Goal: Task Accomplishment & Management: Manage account settings

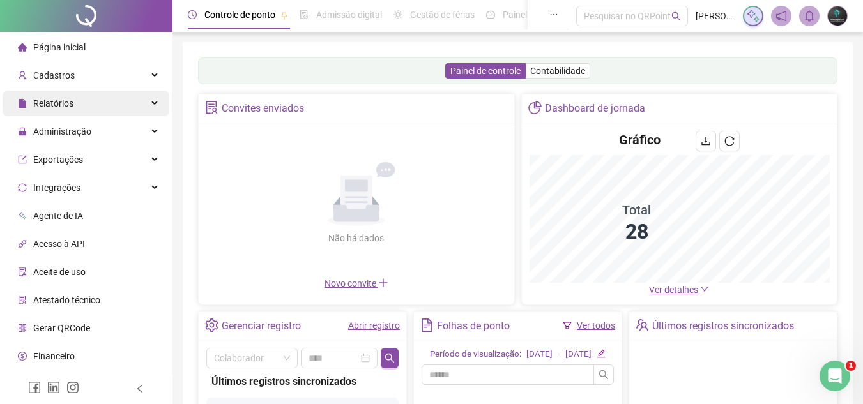
click at [121, 114] on div "Relatórios" at bounding box center [86, 104] width 167 height 26
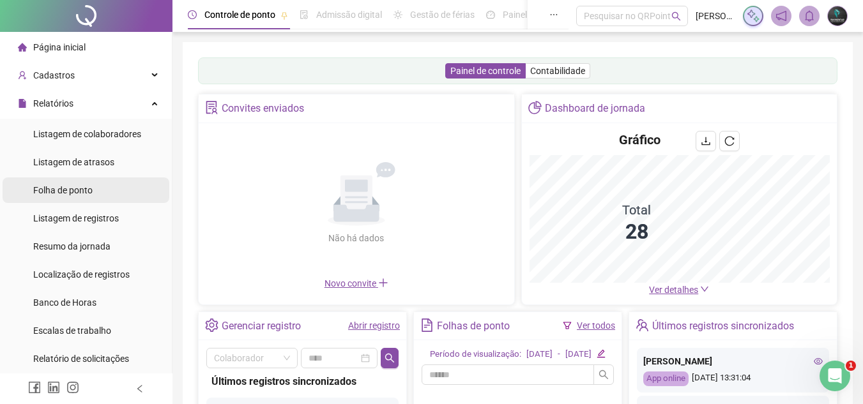
click at [79, 185] on span "Folha de ponto" at bounding box center [62, 190] width 59 height 10
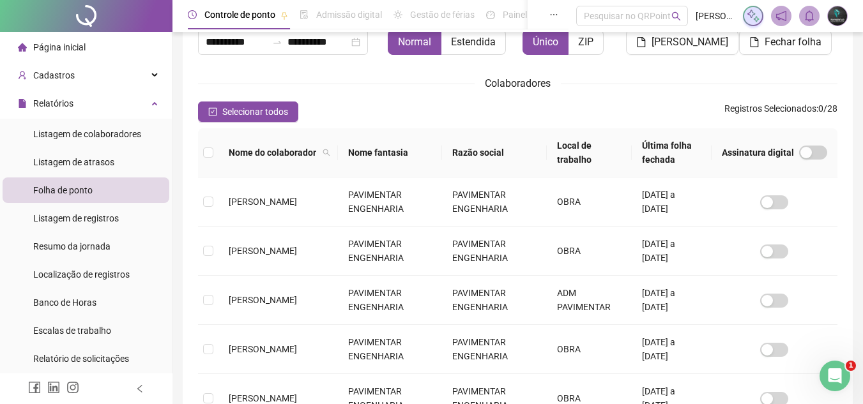
scroll to position [123, 0]
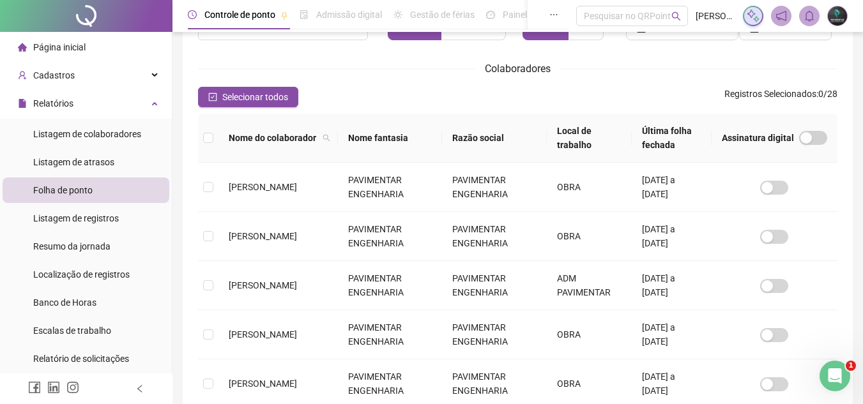
click at [214, 139] on th at bounding box center [208, 138] width 20 height 49
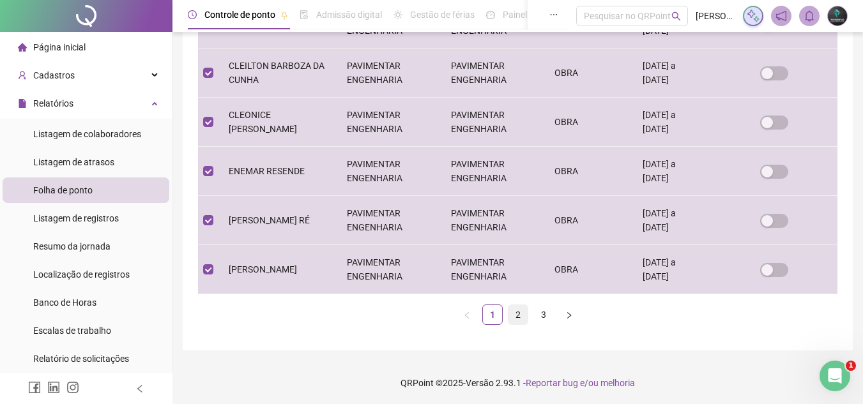
click at [518, 317] on link "2" at bounding box center [517, 314] width 19 height 19
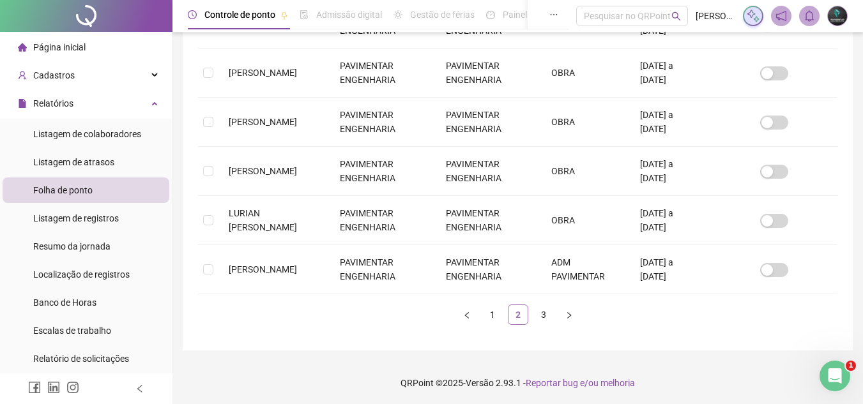
scroll to position [59, 0]
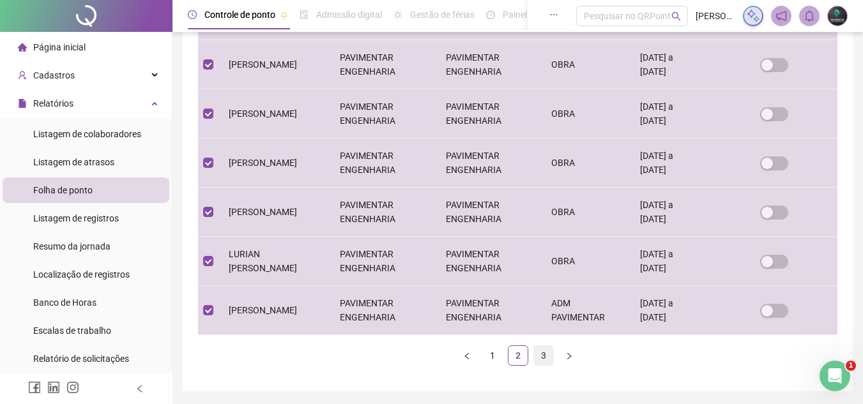
click at [543, 358] on link "3" at bounding box center [543, 355] width 19 height 19
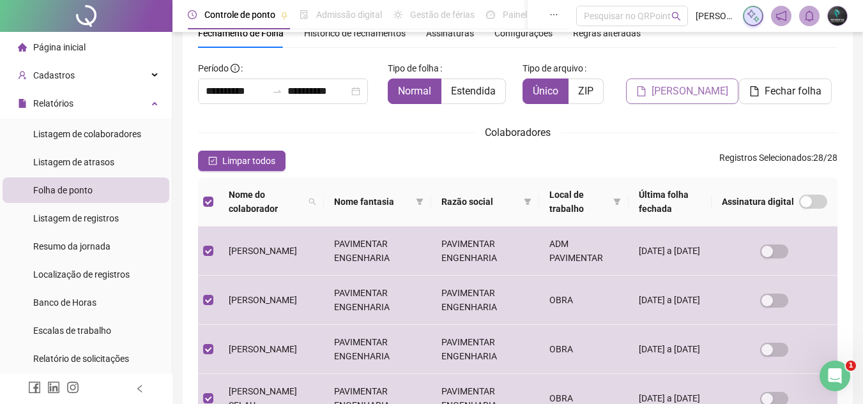
click at [690, 98] on span "[PERSON_NAME]" at bounding box center [689, 91] width 77 height 15
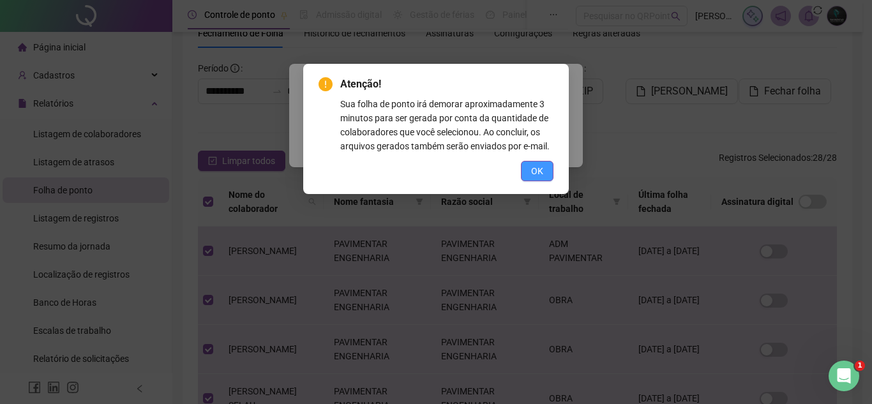
click at [532, 170] on span "OK" at bounding box center [537, 171] width 12 height 14
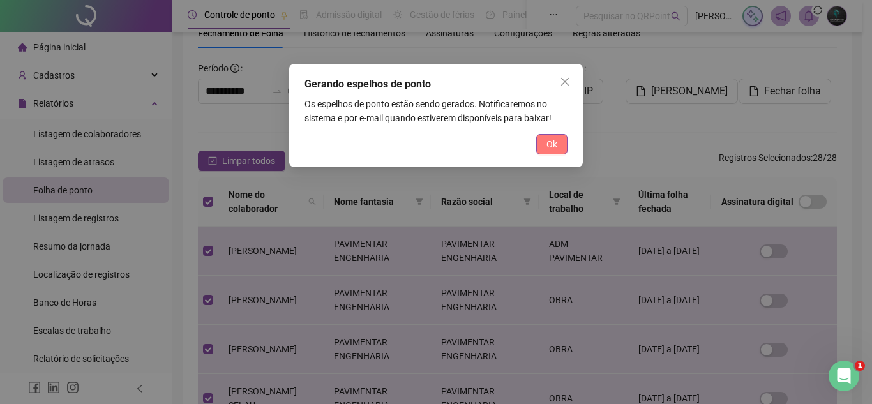
click at [555, 149] on span "Ok" at bounding box center [551, 144] width 11 height 14
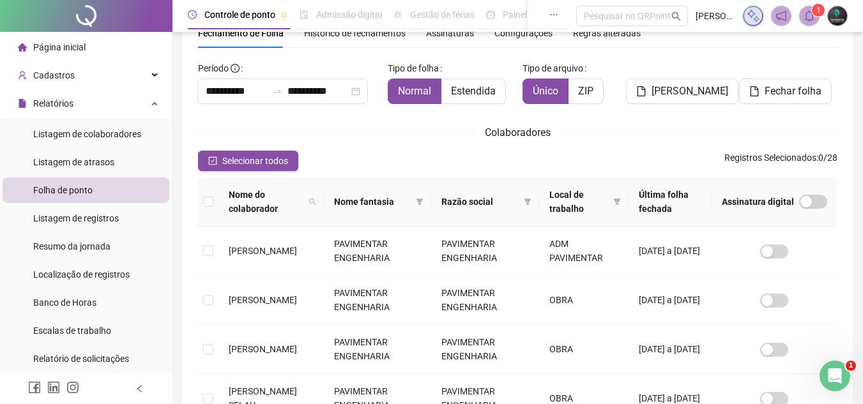
click at [810, 18] on icon "bell" at bounding box center [808, 15] width 11 height 11
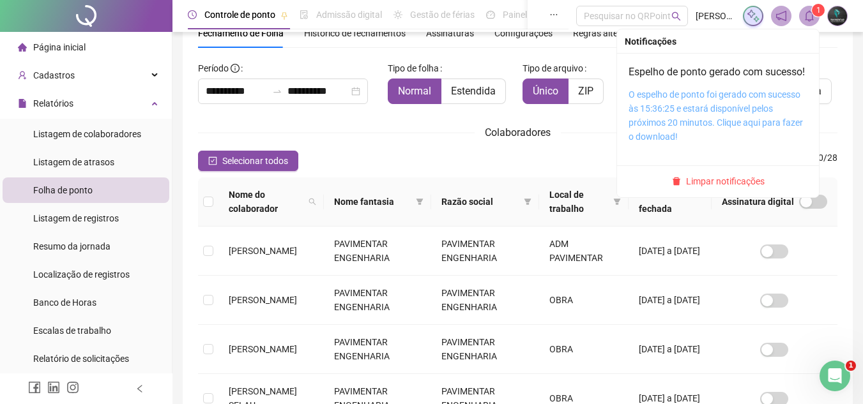
click at [723, 112] on link "O espelho de ponto foi gerado com sucesso às 15:36:25 e estará disponível pelos…" at bounding box center [715, 115] width 174 height 52
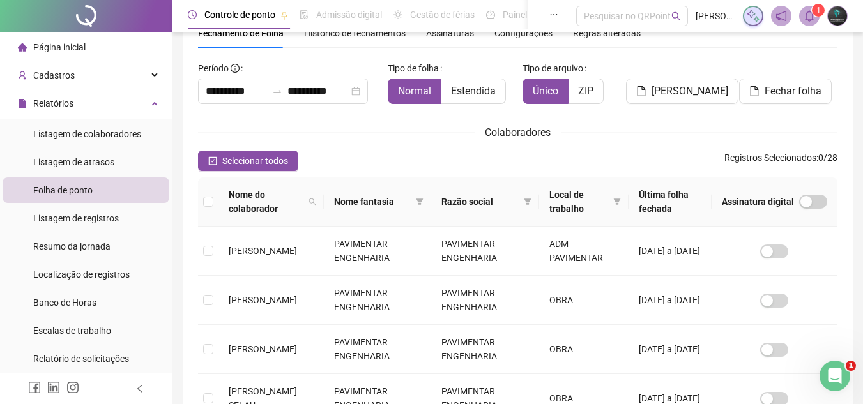
click at [94, 47] on li "Página inicial" at bounding box center [86, 47] width 167 height 26
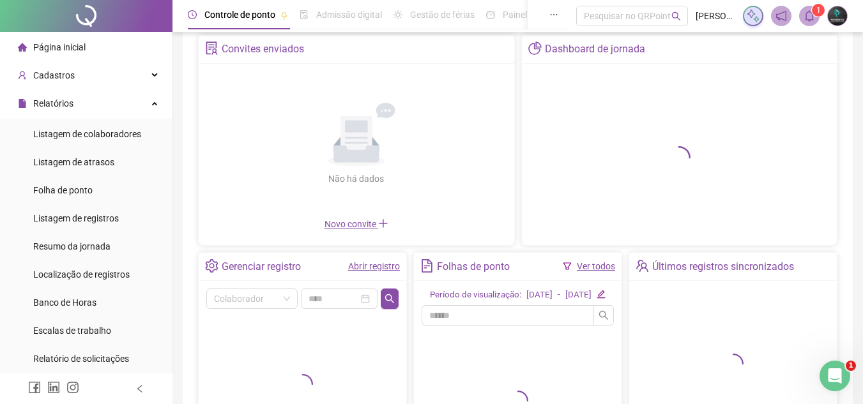
click at [389, 262] on link "Abrir registro" at bounding box center [374, 266] width 52 height 10
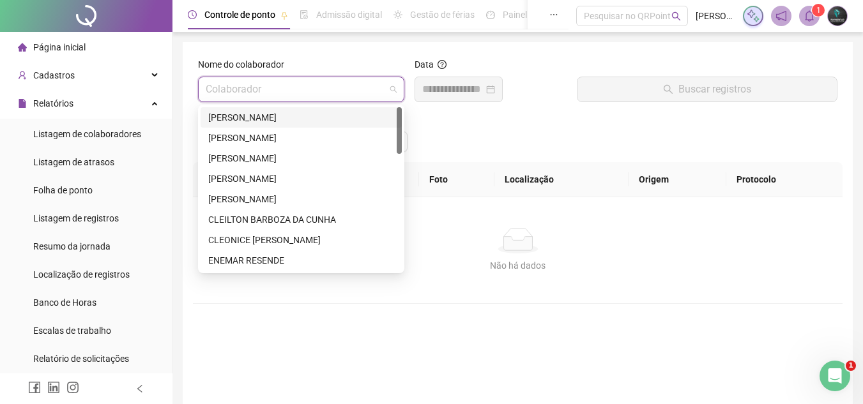
click at [322, 83] on input "search" at bounding box center [295, 89] width 179 height 24
click at [308, 194] on div "[PERSON_NAME]" at bounding box center [301, 199] width 186 height 14
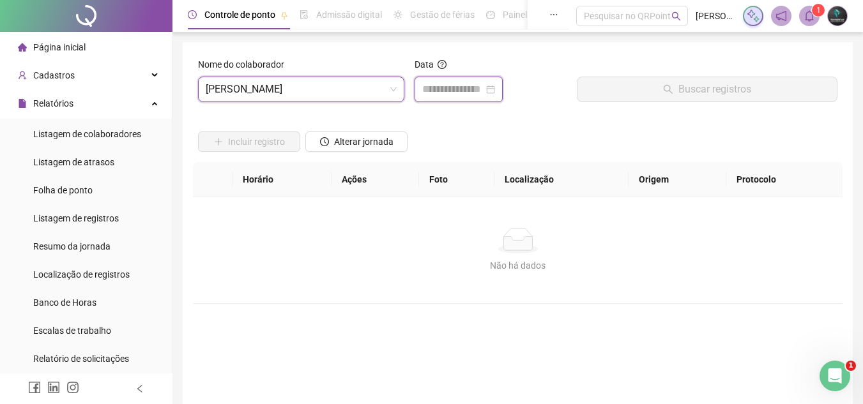
click at [460, 93] on input at bounding box center [452, 89] width 61 height 15
type input "**********"
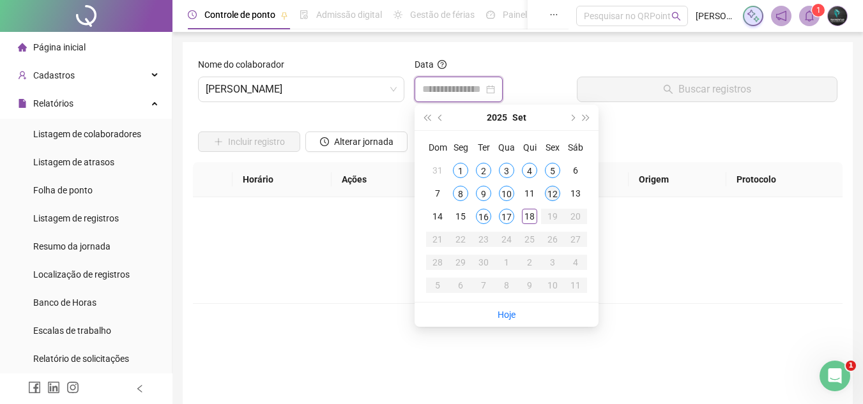
type input "**********"
click at [557, 201] on td "12" at bounding box center [552, 193] width 23 height 23
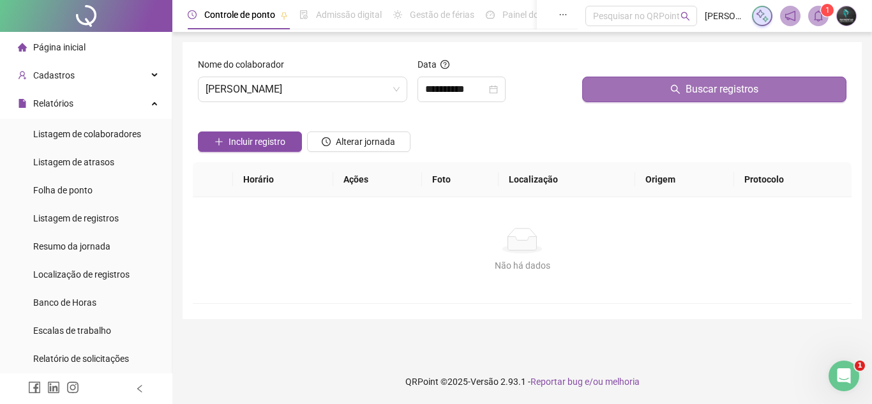
click at [629, 79] on button "Buscar registros" at bounding box center [714, 90] width 264 height 26
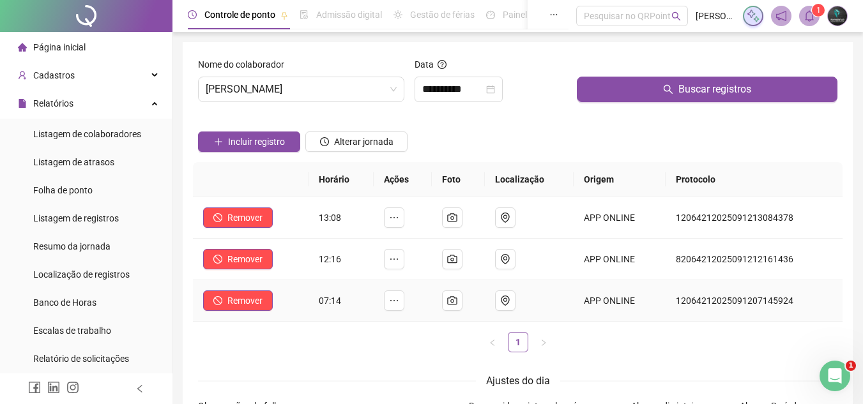
scroll to position [128, 0]
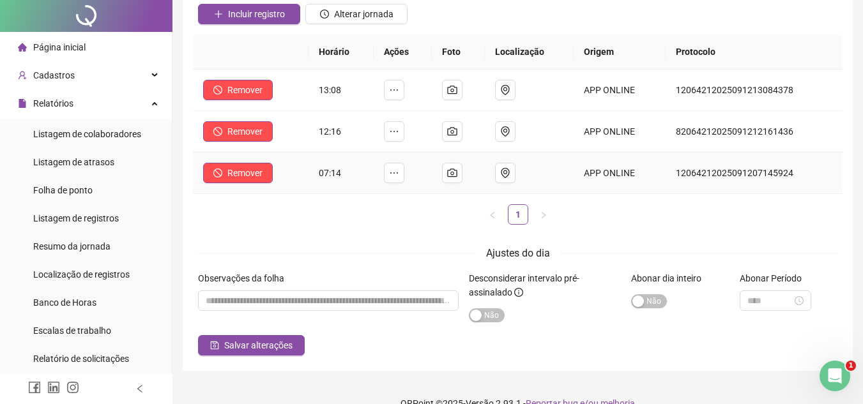
click at [355, 305] on form "**********" at bounding box center [517, 143] width 639 height 426
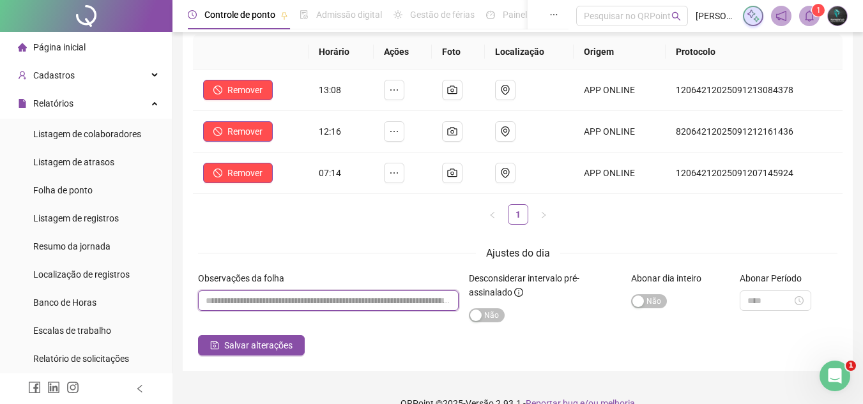
click at [356, 299] on input "textarea" at bounding box center [328, 300] width 260 height 20
type input "**********"
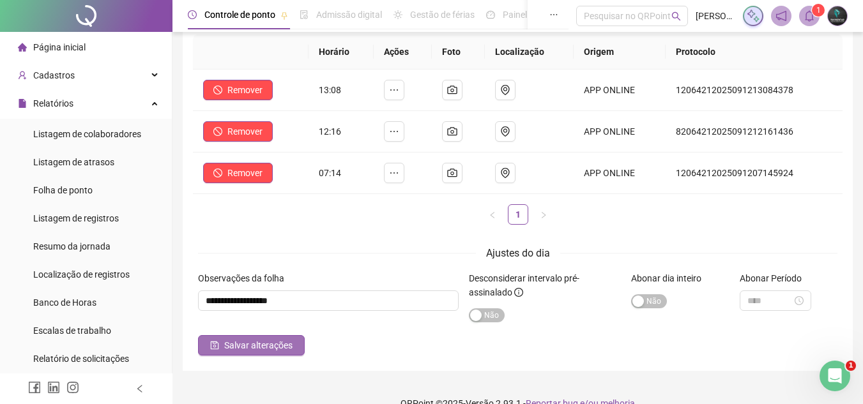
click at [286, 354] on button "Salvar alterações" at bounding box center [251, 345] width 107 height 20
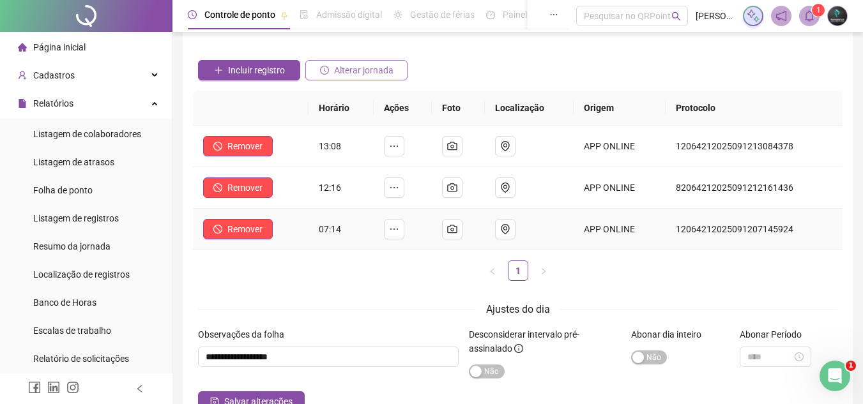
scroll to position [0, 0]
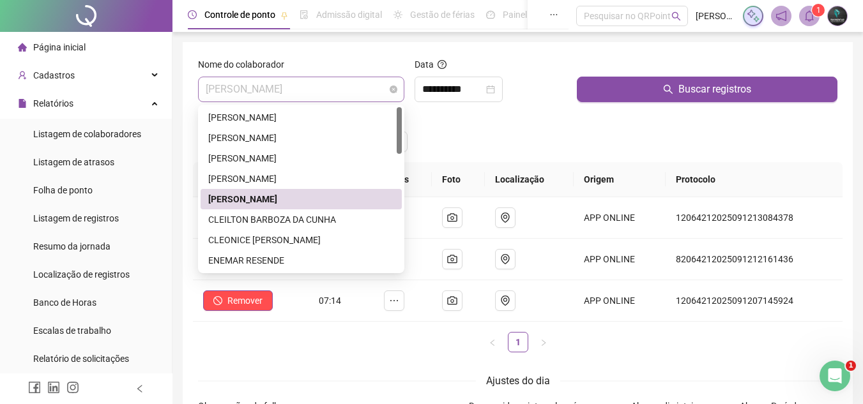
click at [339, 96] on span "[PERSON_NAME]" at bounding box center [301, 89] width 191 height 24
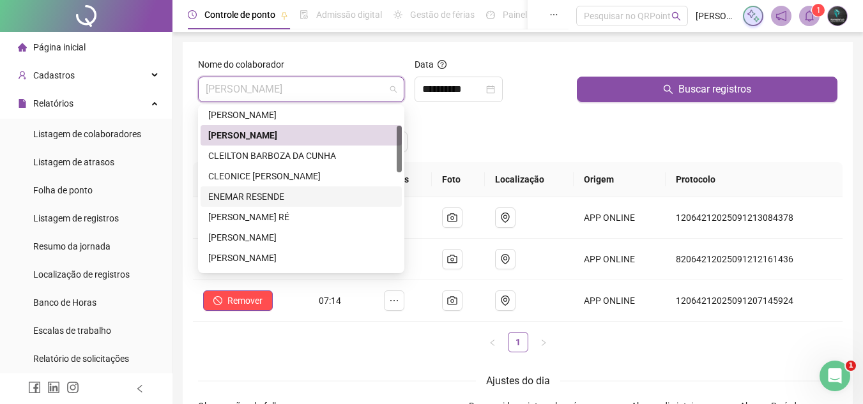
click at [296, 194] on div "ENEMAR RESENDE" at bounding box center [301, 197] width 186 height 14
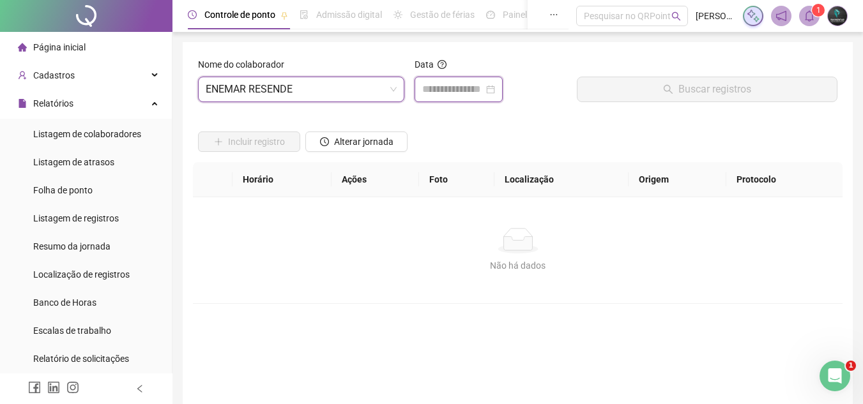
click at [446, 93] on input at bounding box center [452, 89] width 61 height 15
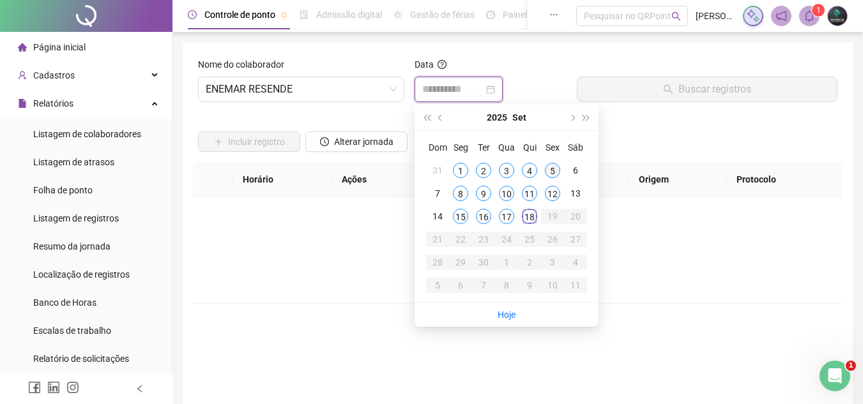
type input "**********"
click at [554, 168] on div "5" at bounding box center [552, 170] width 15 height 15
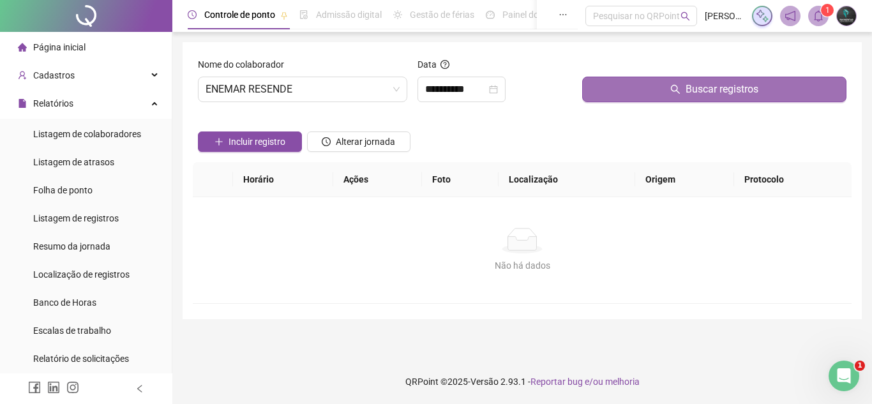
click at [655, 77] on button "Buscar registros" at bounding box center [714, 90] width 264 height 26
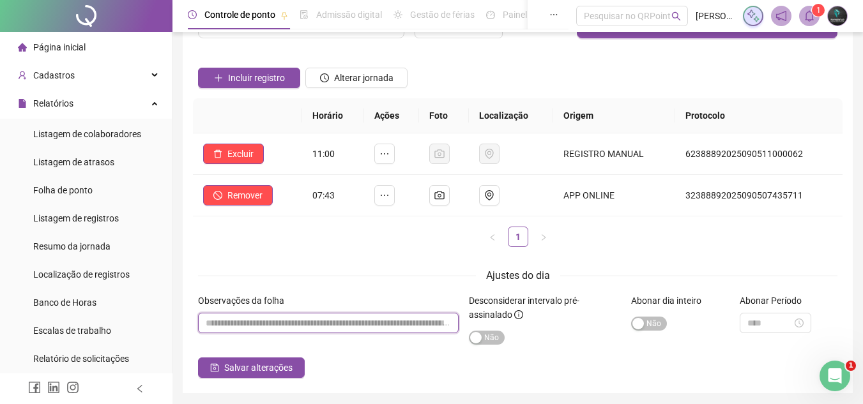
click at [283, 331] on input "textarea" at bounding box center [328, 323] width 260 height 20
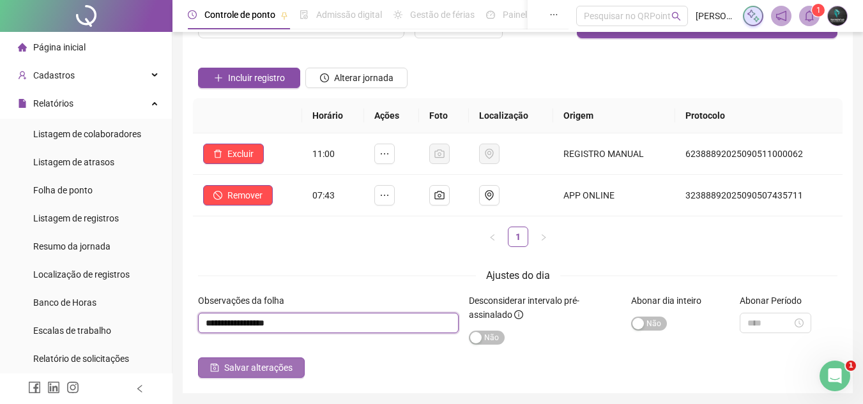
type input "**********"
click at [262, 366] on span "Salvar alterações" at bounding box center [258, 368] width 68 height 14
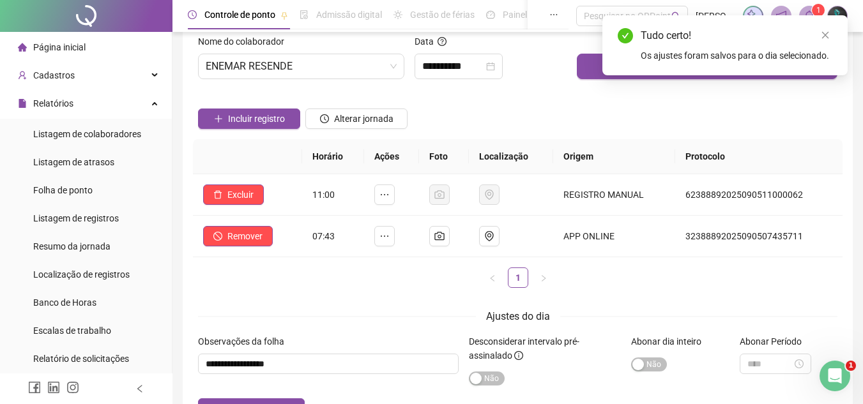
scroll to position [0, 0]
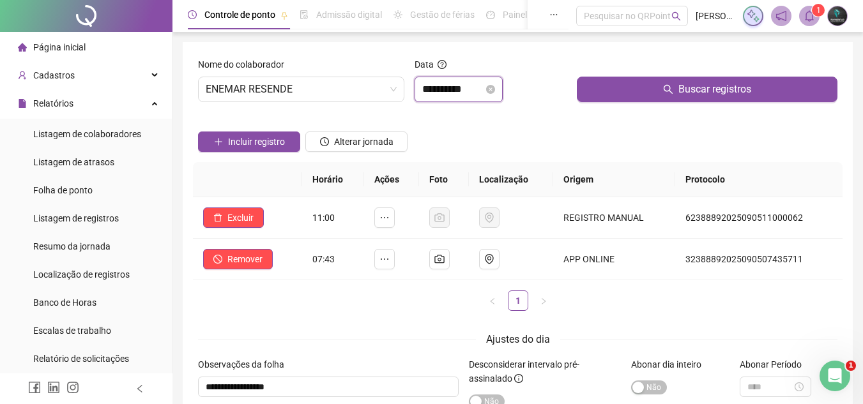
click at [442, 94] on input "**********" at bounding box center [452, 89] width 61 height 15
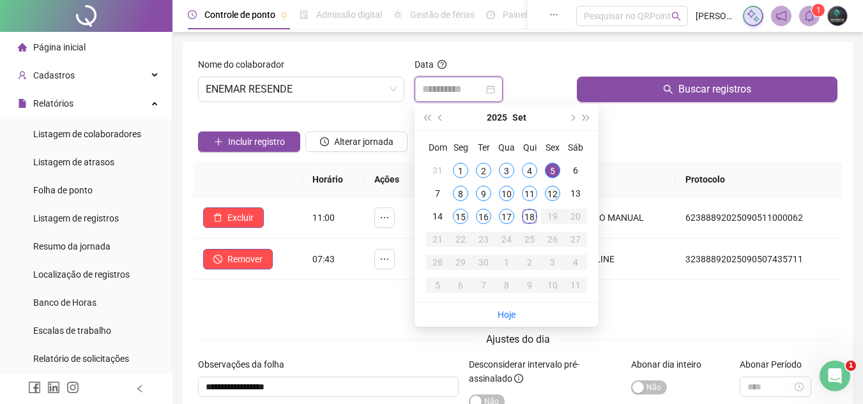
type input "**********"
click at [554, 193] on div "12" at bounding box center [552, 193] width 15 height 15
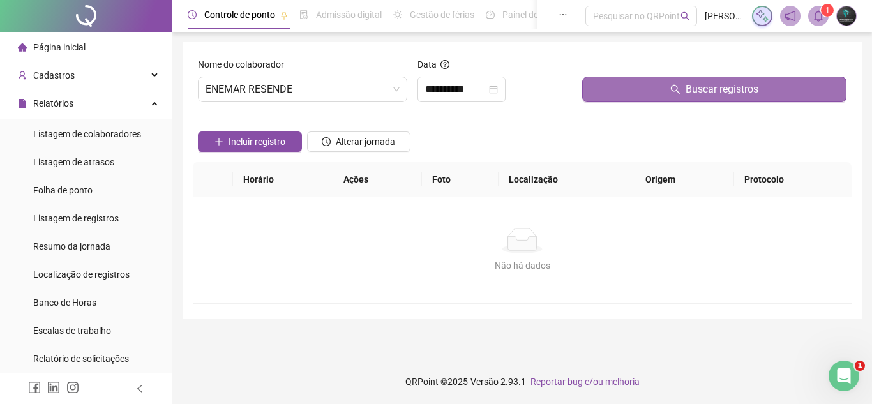
click at [624, 86] on button "Buscar registros" at bounding box center [714, 90] width 264 height 26
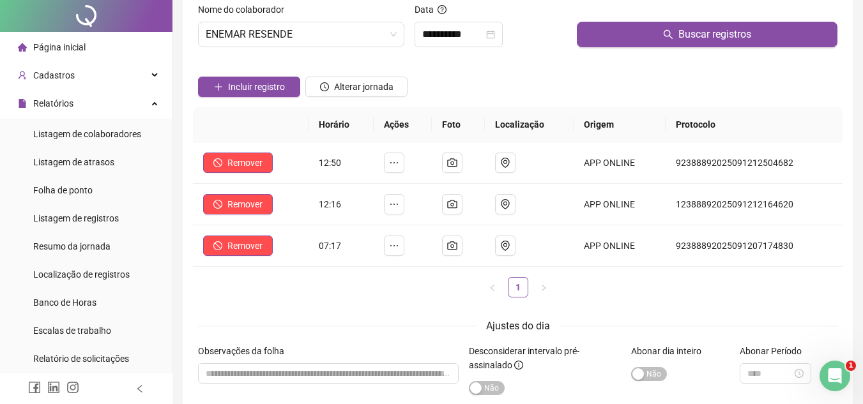
scroll to position [128, 0]
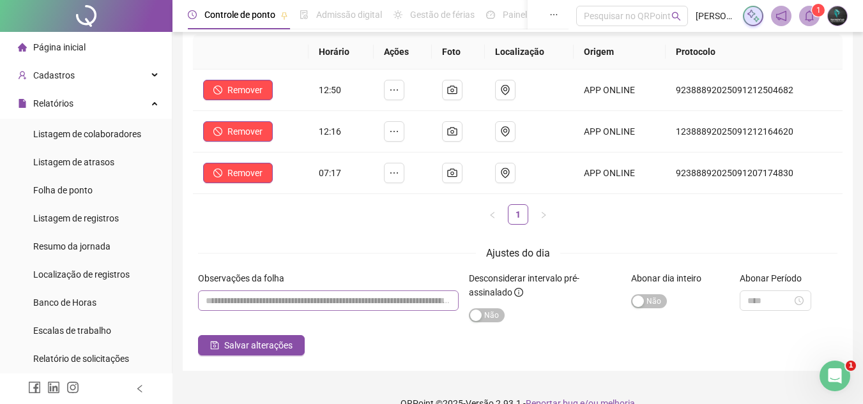
drag, startPoint x: 327, startPoint y: 278, endPoint x: 319, endPoint y: 292, distance: 16.9
click at [326, 285] on div "Observações da folha" at bounding box center [328, 280] width 260 height 19
click at [313, 299] on input "textarea" at bounding box center [328, 300] width 260 height 20
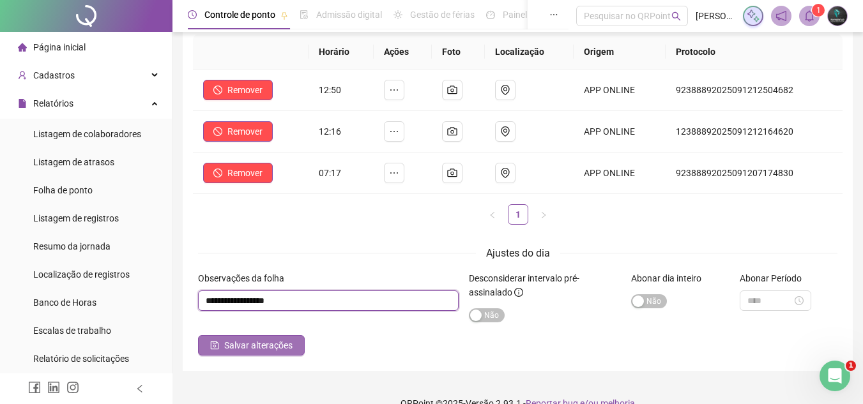
type input "**********"
click at [280, 339] on span "Salvar alterações" at bounding box center [258, 345] width 68 height 14
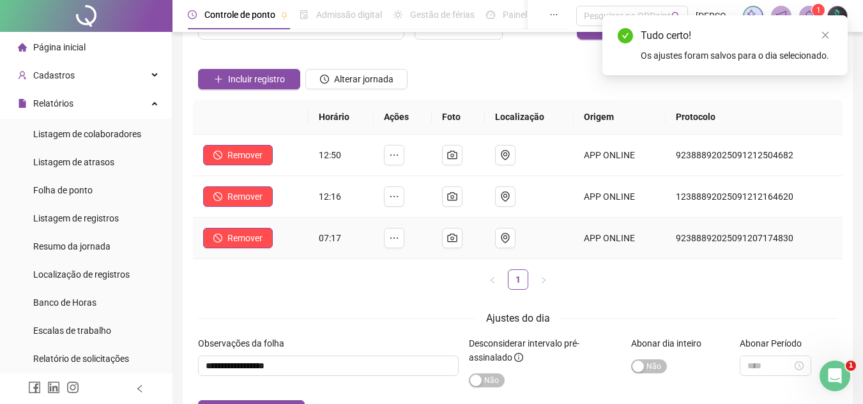
scroll to position [0, 0]
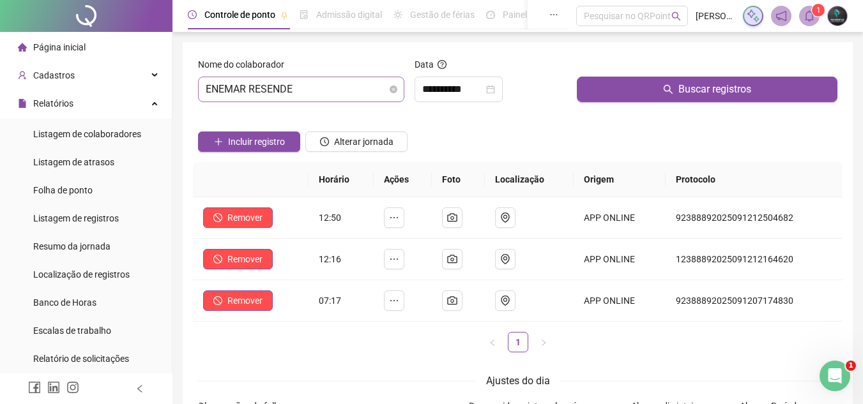
click at [334, 91] on span "ENEMAR RESENDE" at bounding box center [301, 89] width 191 height 24
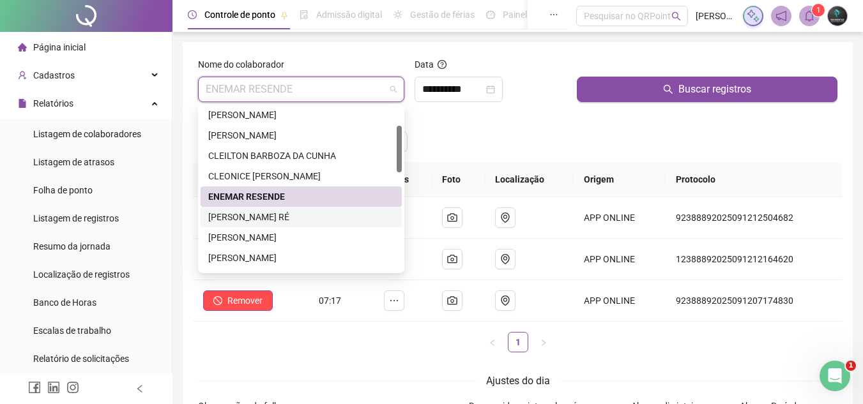
click at [290, 211] on div "[PERSON_NAME] RÉ" at bounding box center [301, 217] width 186 height 14
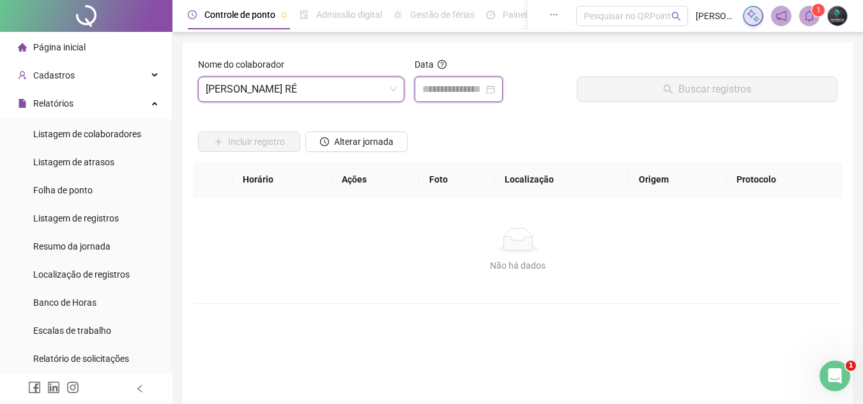
click at [441, 94] on input at bounding box center [452, 89] width 61 height 15
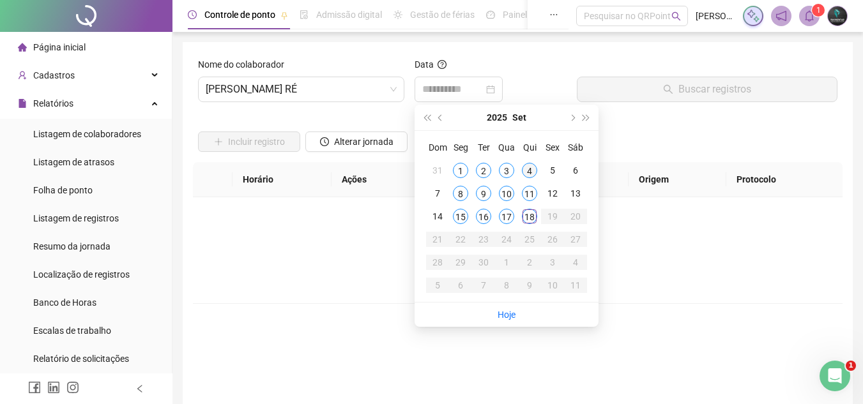
type input "**********"
drag, startPoint x: 512, startPoint y: 172, endPoint x: 526, endPoint y: 167, distance: 14.9
click at [526, 167] on tr "31 1 2 3 4 5 6" at bounding box center [506, 170] width 161 height 23
click at [527, 167] on div "4" at bounding box center [529, 170] width 15 height 15
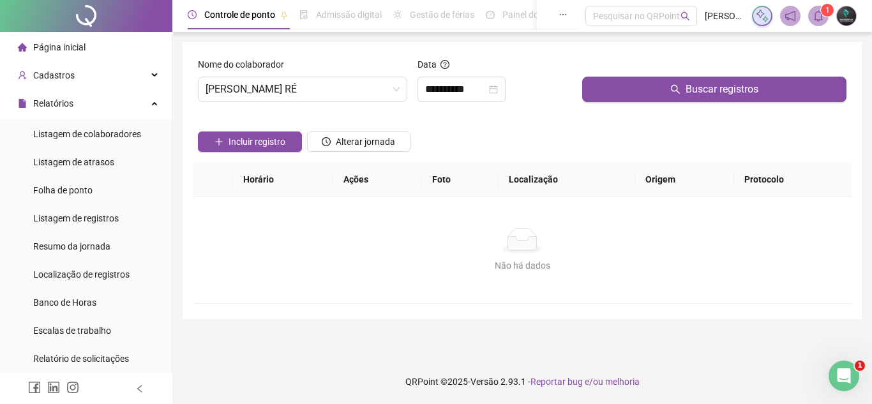
click at [635, 108] on div "Buscar registros" at bounding box center [714, 84] width 275 height 55
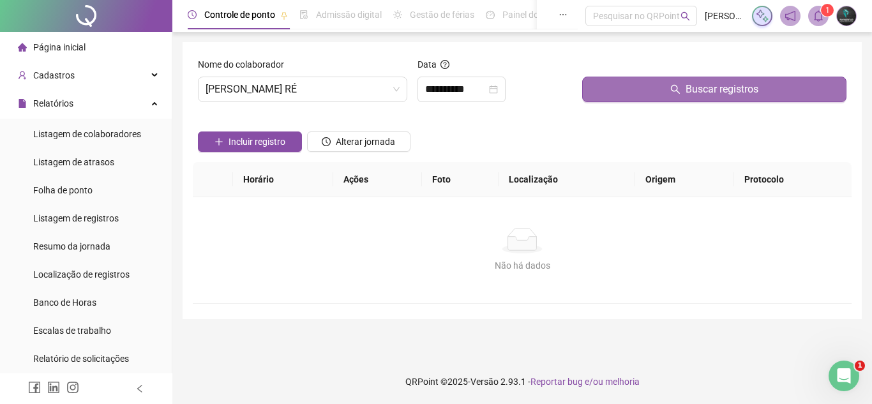
drag, startPoint x: 647, startPoint y: 96, endPoint x: 527, endPoint y: 102, distance: 120.8
click at [645, 96] on button "Buscar registros" at bounding box center [714, 90] width 264 height 26
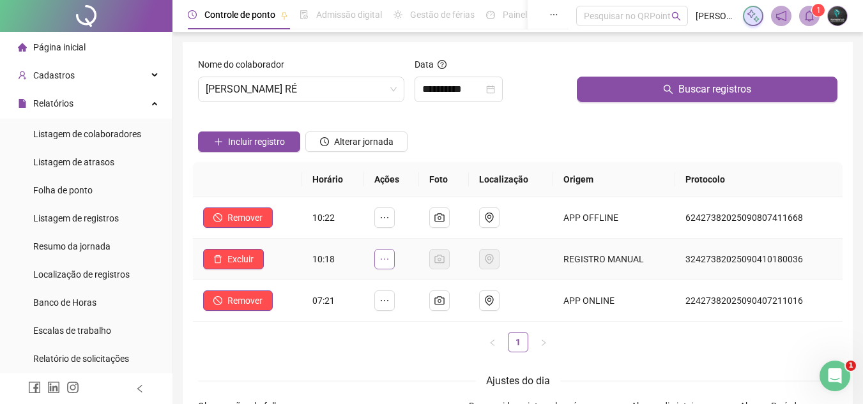
click at [389, 255] on icon "ellipsis" at bounding box center [384, 259] width 10 height 10
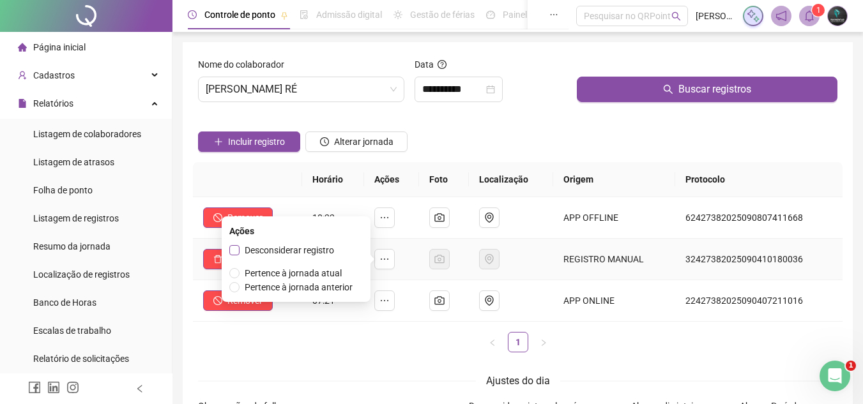
click at [313, 245] on span "Desconsiderar registro" at bounding box center [289, 250] width 89 height 10
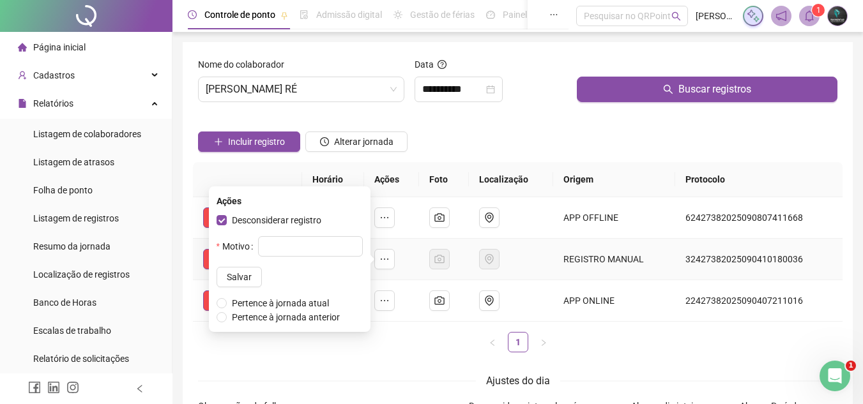
click at [285, 259] on p "Motivo Salvar" at bounding box center [289, 261] width 146 height 51
click at [291, 249] on input "text" at bounding box center [310, 246] width 105 height 20
type input "*******"
click at [237, 277] on button "Salvar" at bounding box center [238, 277] width 45 height 20
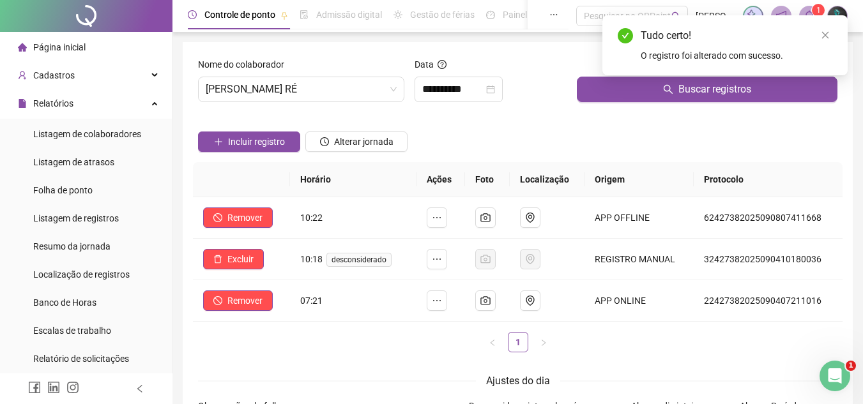
click at [640, 75] on div "Tudo certo! O registro foi alterado com sucesso." at bounding box center [724, 45] width 245 height 60
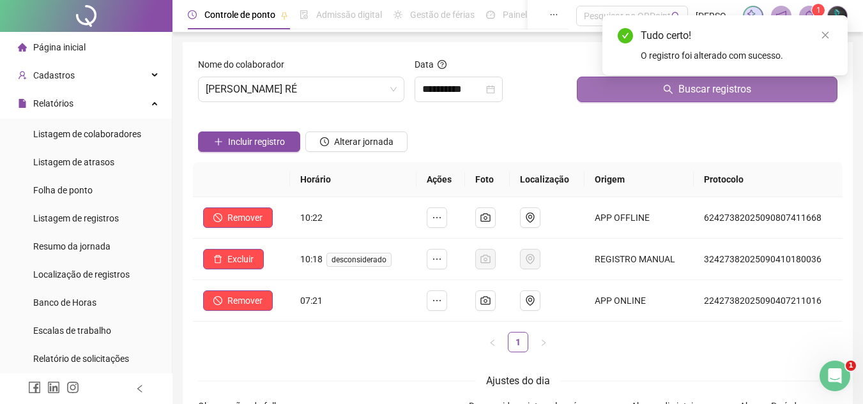
click at [625, 94] on button "Buscar registros" at bounding box center [707, 90] width 260 height 26
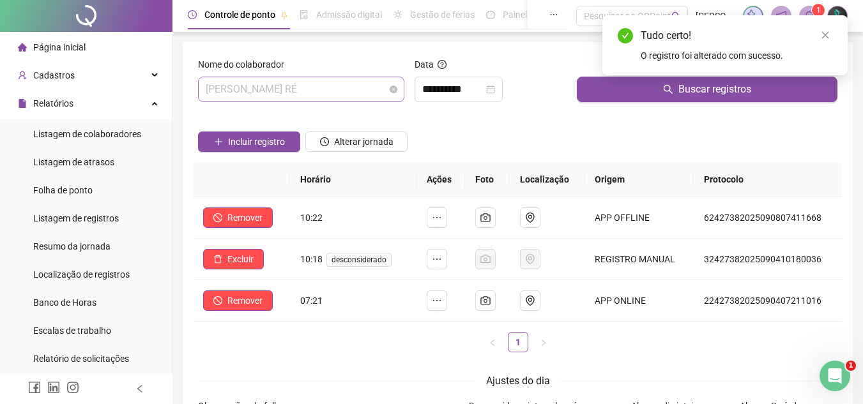
click at [359, 96] on span "[PERSON_NAME] RÉ" at bounding box center [301, 89] width 191 height 24
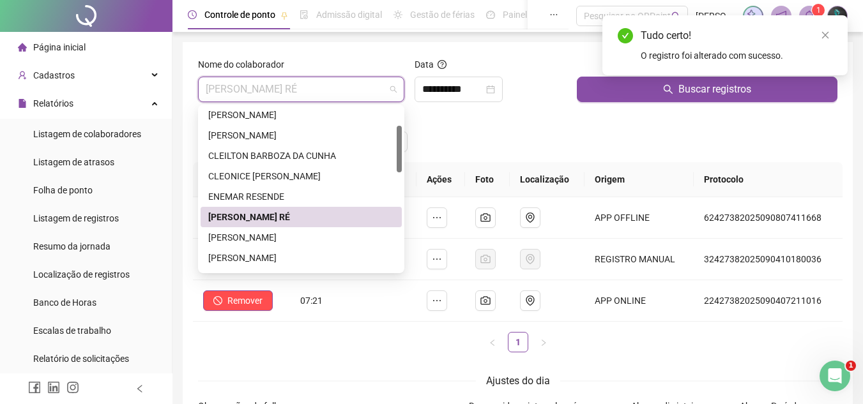
click at [608, 148] on div "Incluir registro Alterar jornada" at bounding box center [517, 137] width 644 height 50
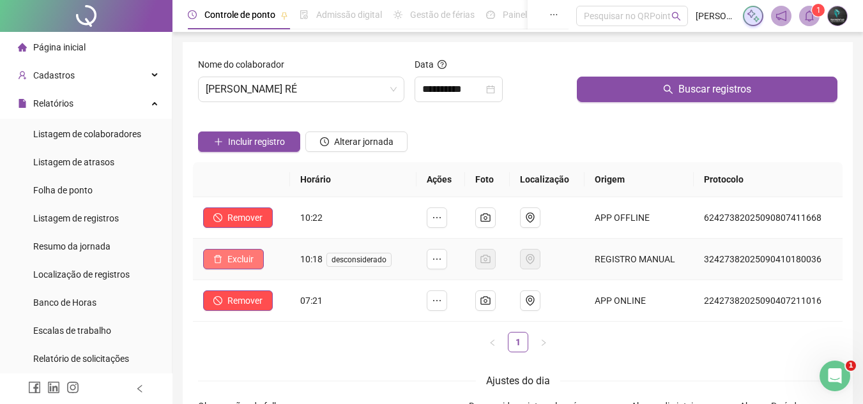
click at [217, 258] on icon "delete" at bounding box center [217, 259] width 9 height 9
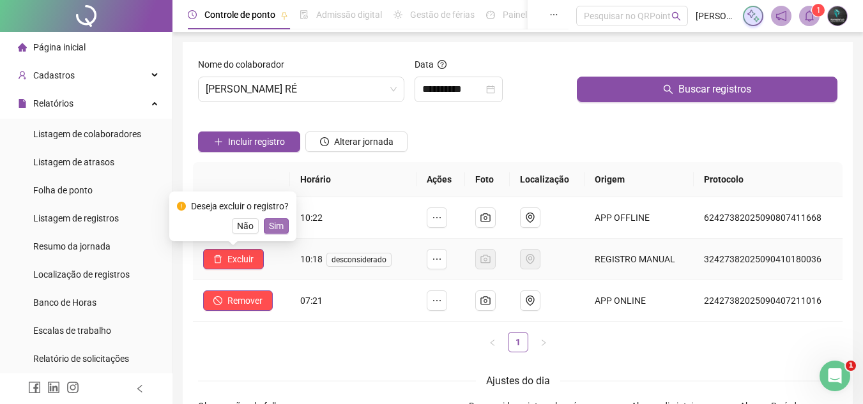
click at [275, 230] on span "Sim" at bounding box center [276, 226] width 15 height 14
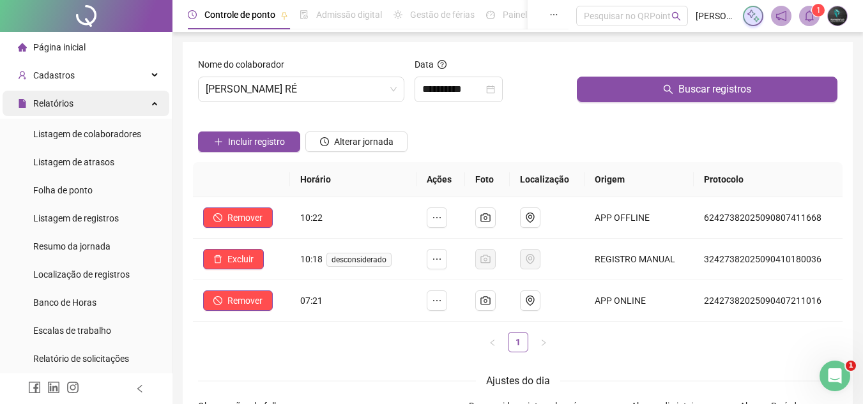
click at [89, 112] on div "Relatórios" at bounding box center [86, 104] width 167 height 26
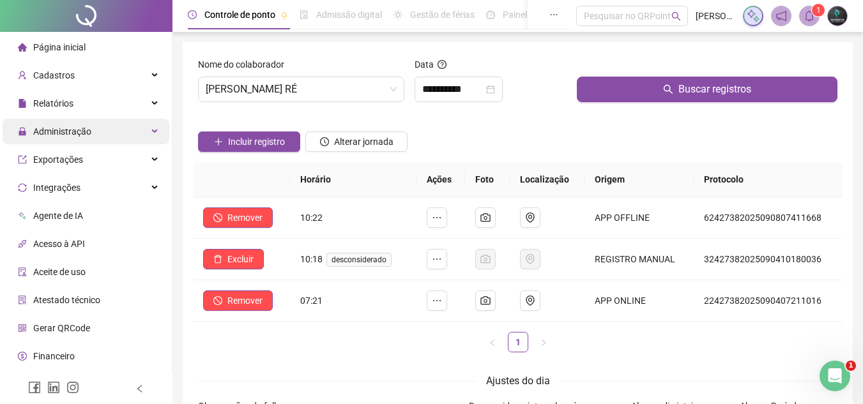
click at [89, 132] on span "Administração" at bounding box center [62, 131] width 58 height 10
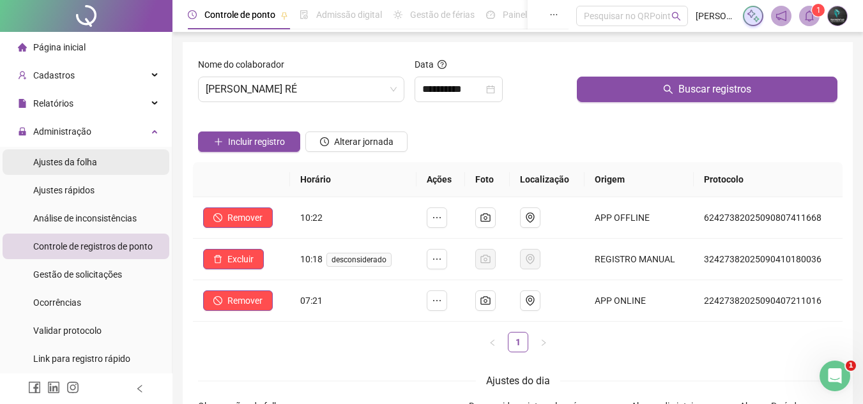
click at [84, 163] on span "Ajustes da folha" at bounding box center [65, 162] width 64 height 10
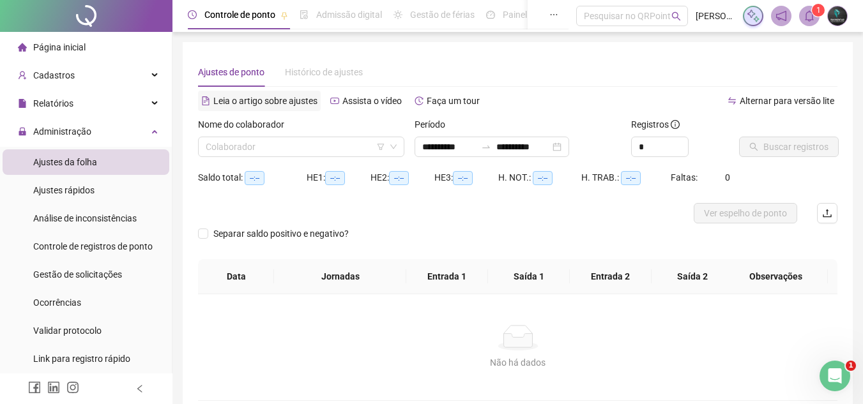
type input "**********"
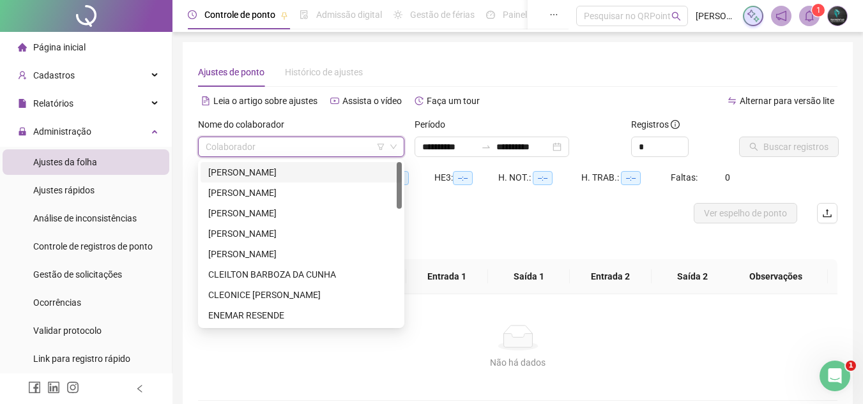
click at [255, 147] on input "search" at bounding box center [295, 146] width 179 height 19
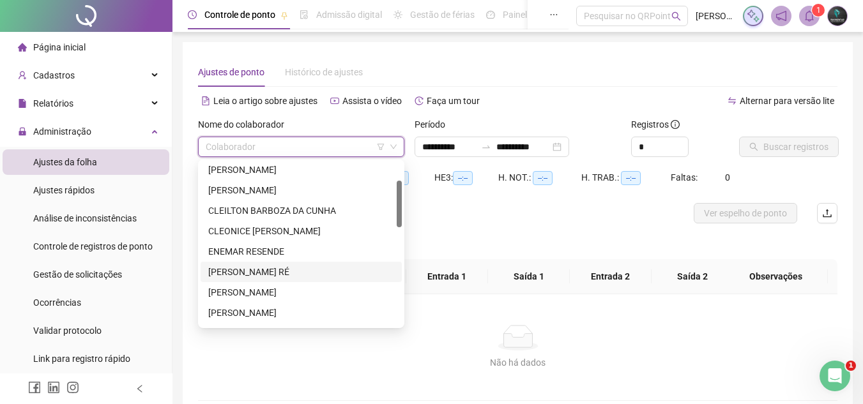
click at [280, 269] on div "[PERSON_NAME] RÉ" at bounding box center [301, 272] width 186 height 14
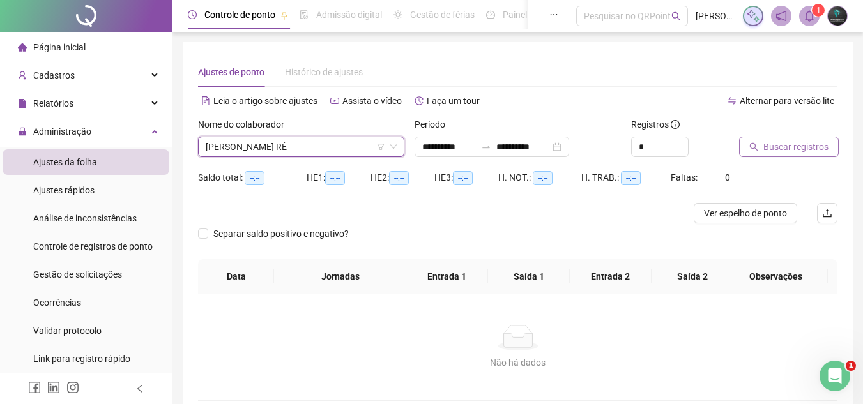
click at [781, 148] on span "Buscar registros" at bounding box center [795, 147] width 65 height 14
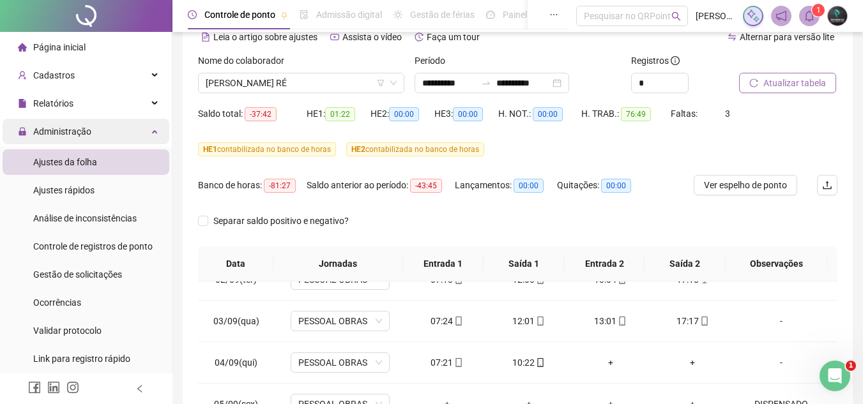
click at [105, 132] on div "Administração" at bounding box center [86, 132] width 167 height 26
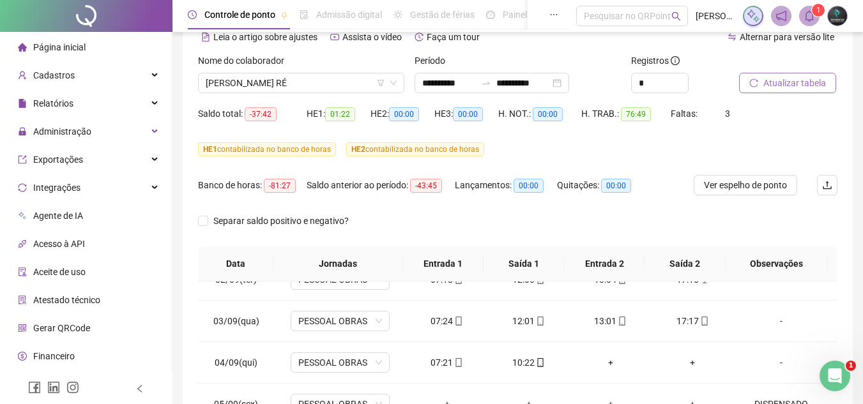
click at [113, 41] on li "Página inicial" at bounding box center [86, 47] width 167 height 26
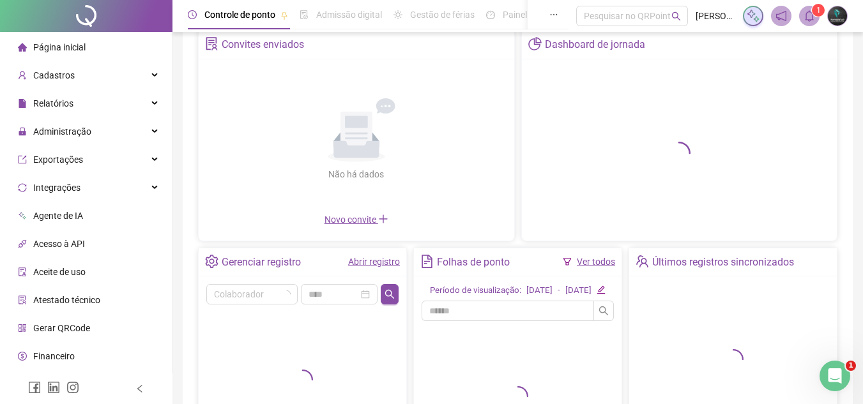
click at [375, 260] on link "Abrir registro" at bounding box center [374, 262] width 52 height 10
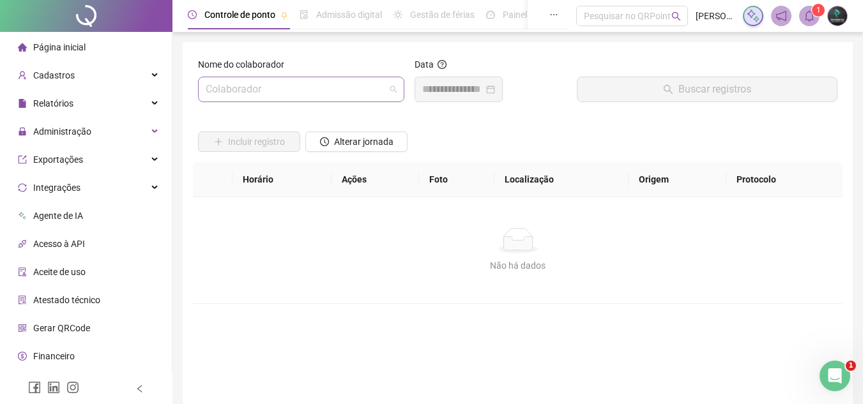
click at [317, 89] on input "search" at bounding box center [295, 89] width 179 height 24
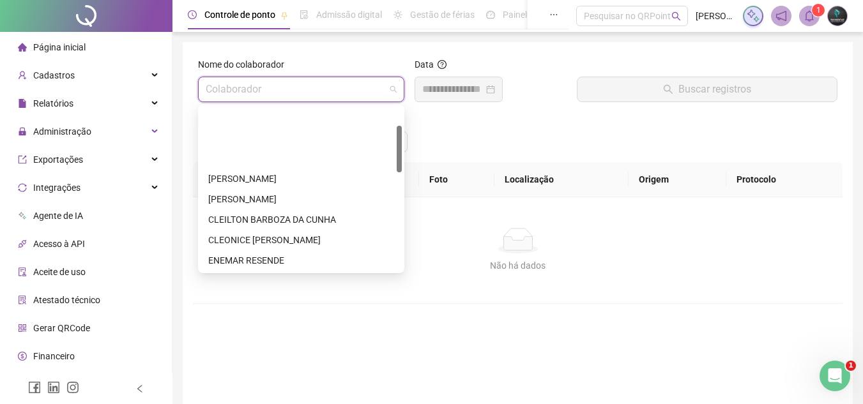
scroll to position [128, 0]
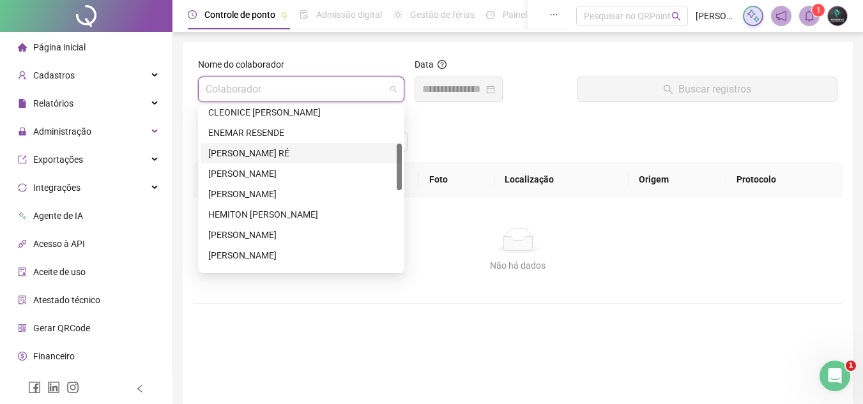
click at [298, 158] on div "[PERSON_NAME] RÉ" at bounding box center [301, 153] width 186 height 14
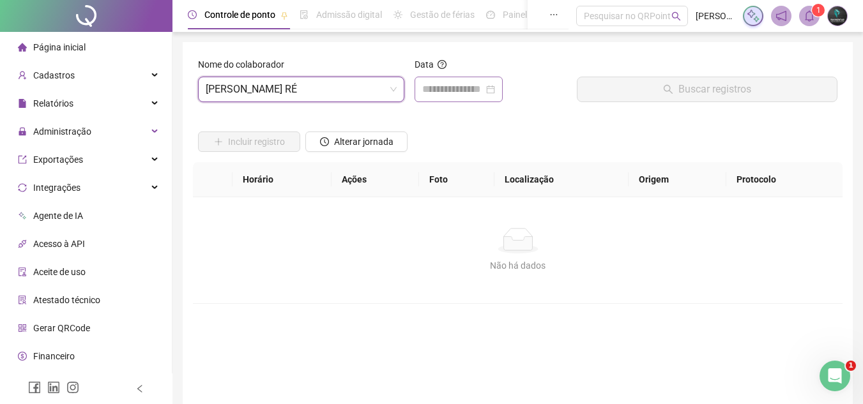
drag, startPoint x: 428, startPoint y: 102, endPoint x: 439, endPoint y: 98, distance: 11.5
click at [430, 102] on div at bounding box center [458, 90] width 88 height 26
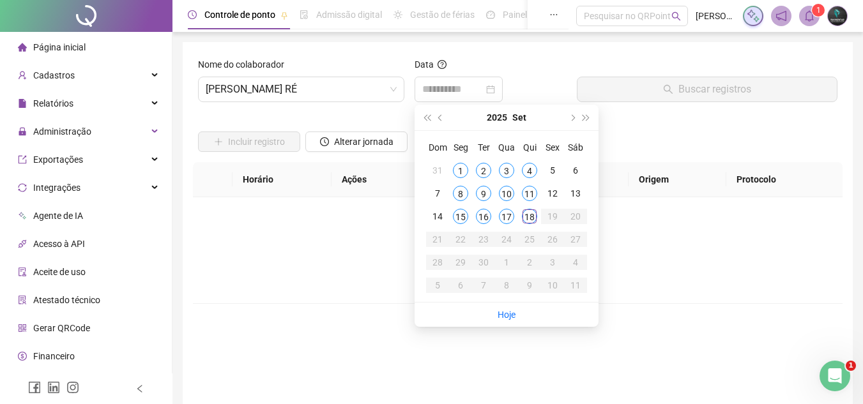
drag, startPoint x: 502, startPoint y: 223, endPoint x: 570, endPoint y: 140, distance: 107.6
click at [503, 220] on td "17" at bounding box center [506, 216] width 23 height 23
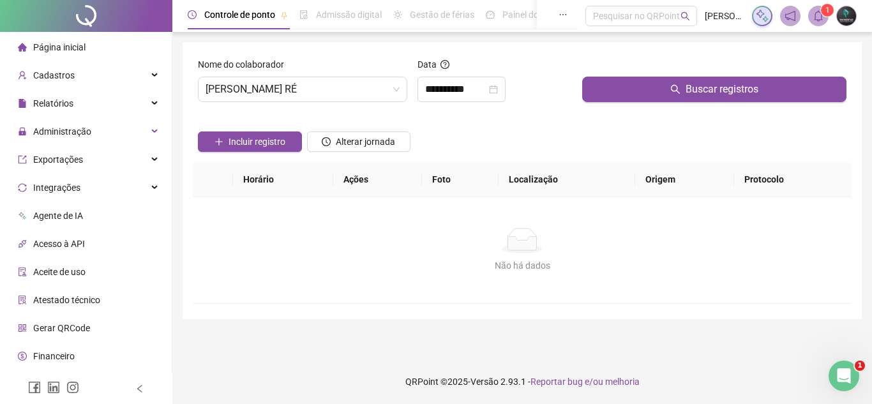
click at [622, 89] on button "Buscar registros" at bounding box center [714, 90] width 264 height 26
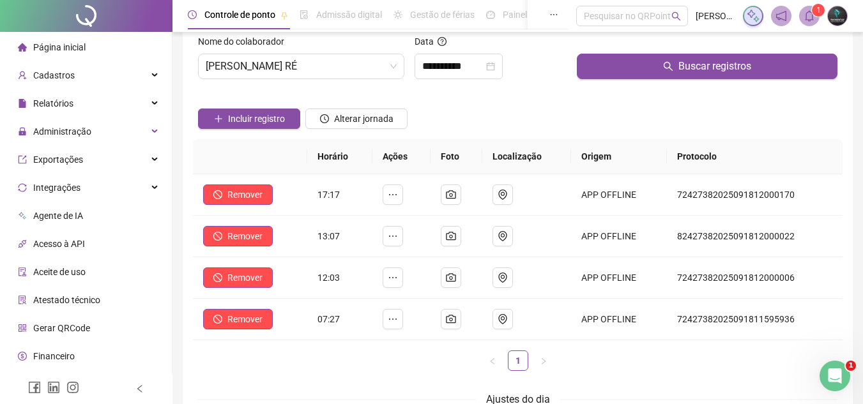
scroll to position [0, 0]
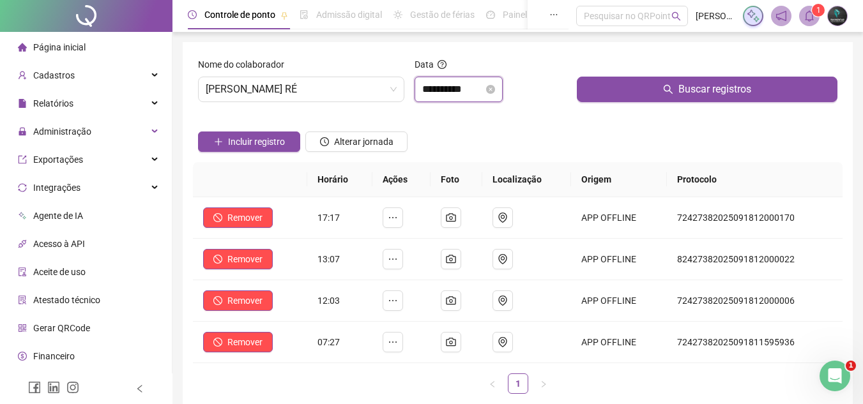
click at [429, 83] on input "**********" at bounding box center [452, 89] width 61 height 15
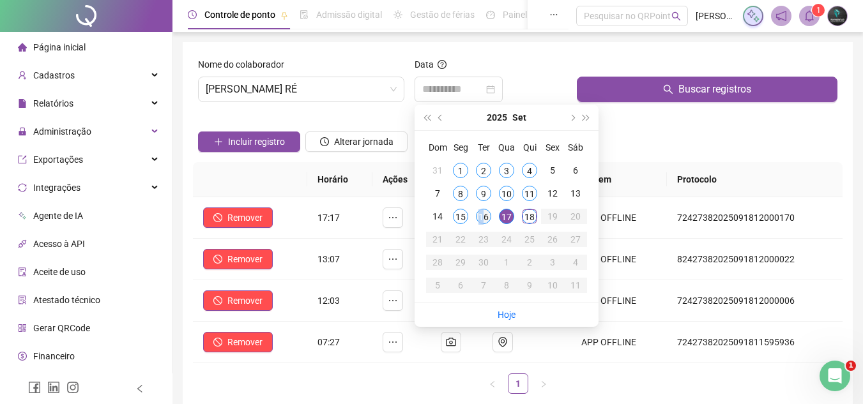
click at [481, 217] on div "16" at bounding box center [483, 216] width 15 height 15
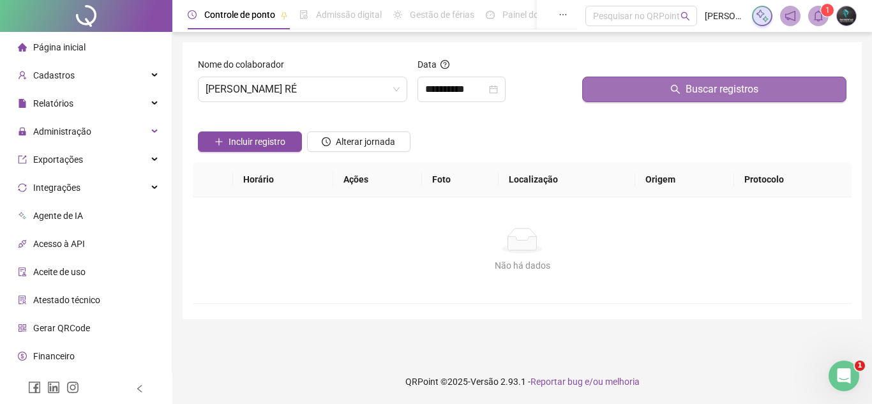
click at [647, 91] on button "Buscar registros" at bounding box center [714, 90] width 264 height 26
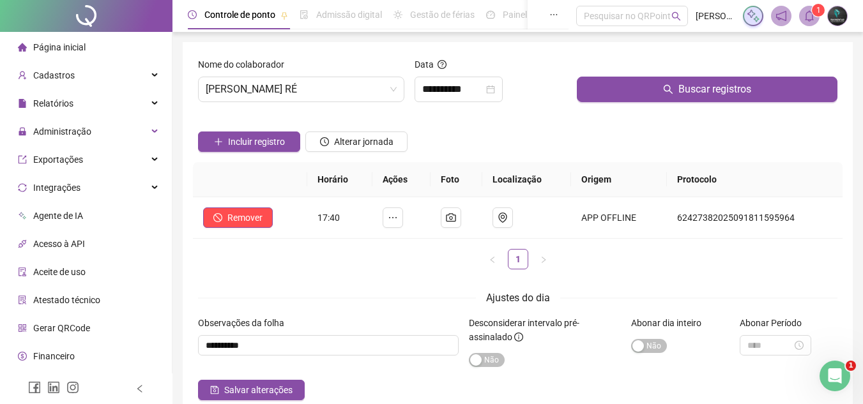
click at [475, 102] on div "**********" at bounding box center [490, 84] width 162 height 55
click at [483, 91] on input "**********" at bounding box center [452, 89] width 61 height 15
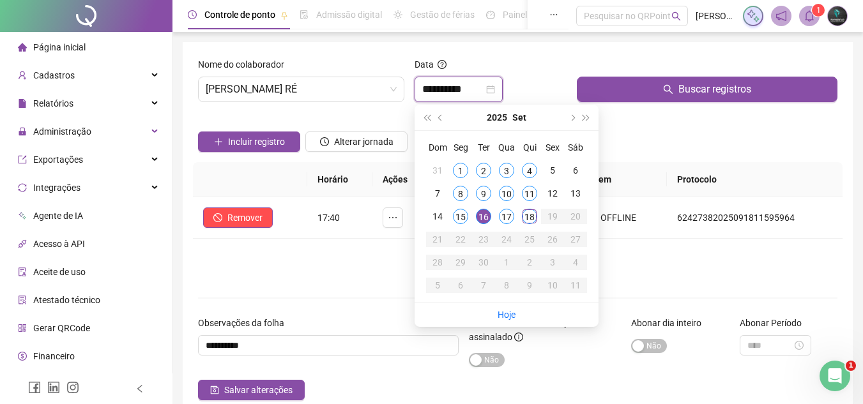
type input "**********"
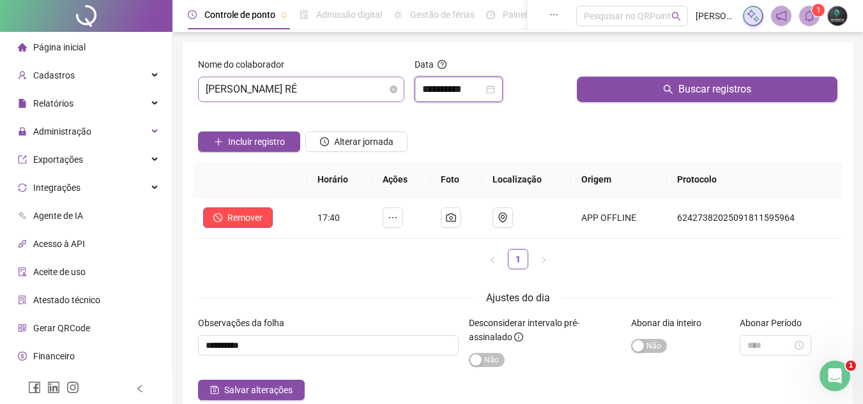
click at [372, 100] on span "[PERSON_NAME] RÉ" at bounding box center [301, 89] width 191 height 24
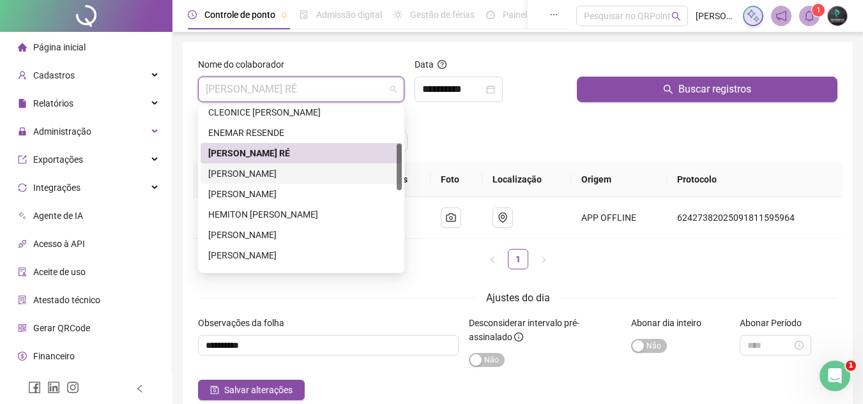
drag, startPoint x: 327, startPoint y: 176, endPoint x: 343, endPoint y: 162, distance: 21.3
click at [328, 176] on div "[PERSON_NAME]" at bounding box center [301, 174] width 186 height 14
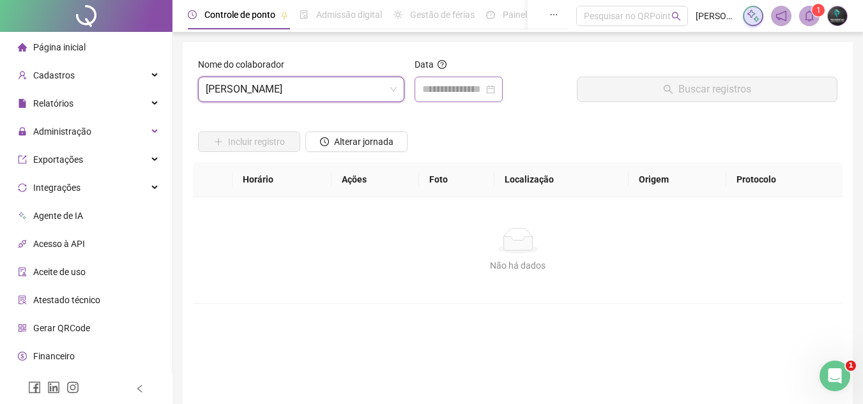
click at [454, 99] on div at bounding box center [458, 90] width 88 height 26
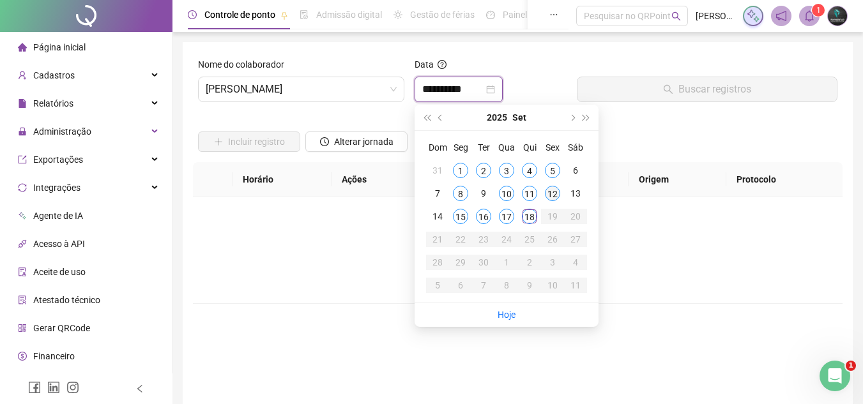
type input "**********"
click at [550, 197] on div "12" at bounding box center [552, 193] width 15 height 15
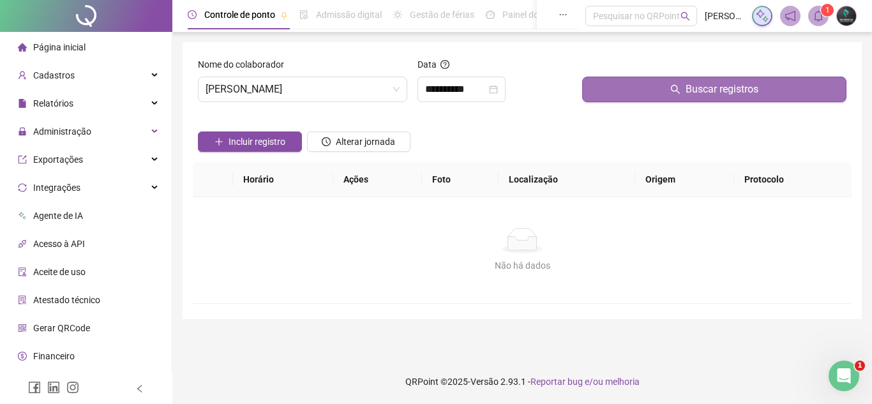
click at [619, 86] on button "Buscar registros" at bounding box center [714, 90] width 264 height 26
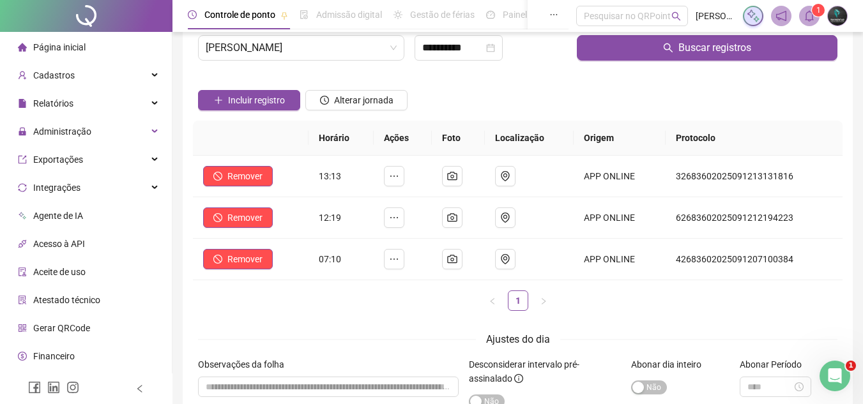
scroll to position [64, 0]
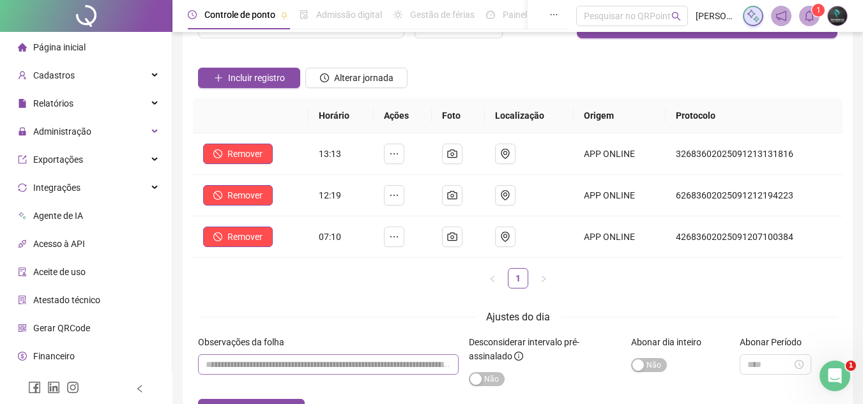
drag, startPoint x: 306, startPoint y: 346, endPoint x: 296, endPoint y: 359, distance: 16.9
click at [301, 354] on div "Observações da folha" at bounding box center [328, 344] width 260 height 19
click at [296, 363] on input "textarea" at bounding box center [328, 364] width 260 height 20
drag, startPoint x: 296, startPoint y: 363, endPoint x: 180, endPoint y: 361, distance: 116.2
click at [180, 361] on div "**********" at bounding box center [517, 213] width 690 height 554
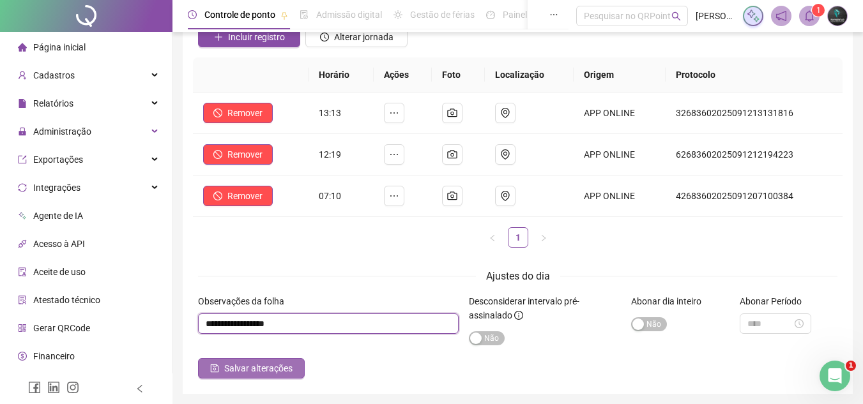
scroll to position [128, 0]
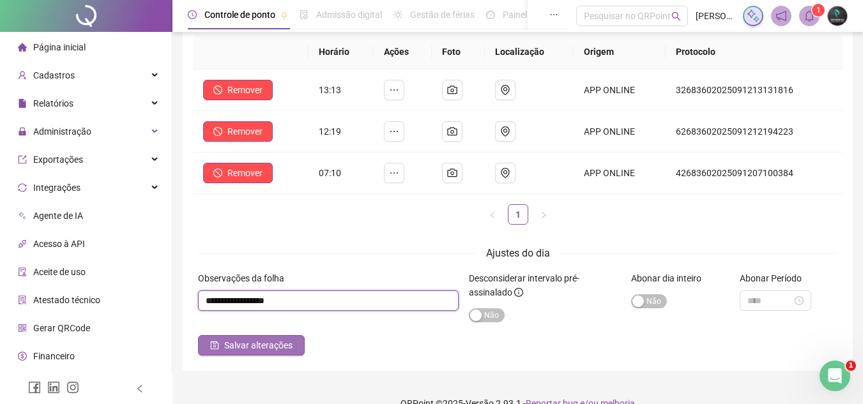
type input "**********"
click at [260, 341] on span "Salvar alterações" at bounding box center [258, 345] width 68 height 14
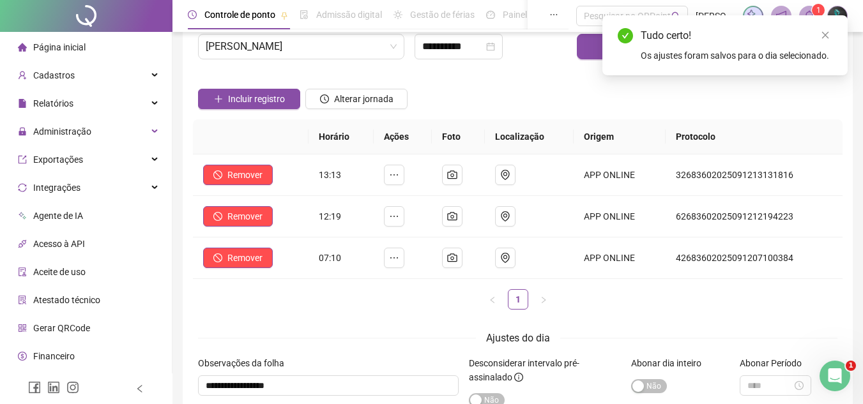
scroll to position [0, 0]
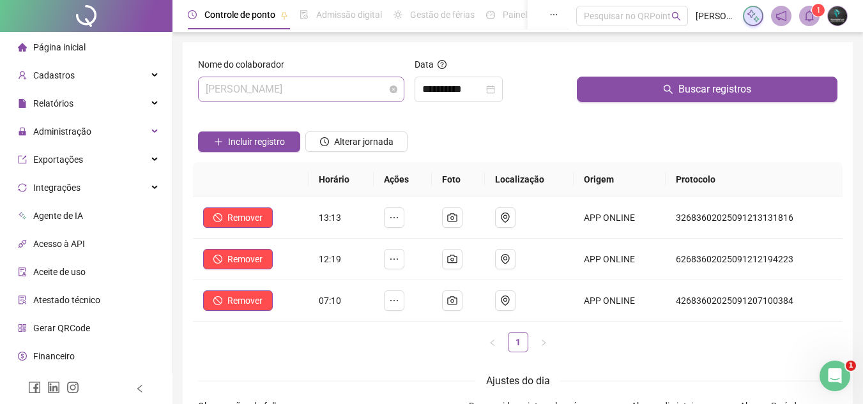
click at [338, 85] on span "[PERSON_NAME]" at bounding box center [301, 89] width 191 height 24
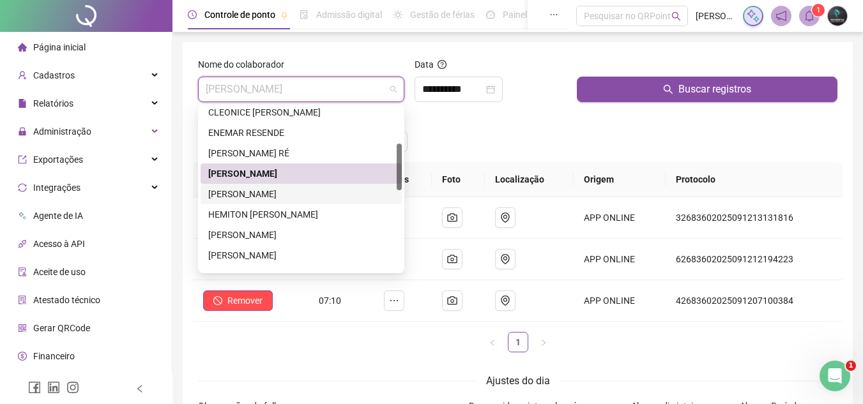
click at [317, 192] on div "[PERSON_NAME]" at bounding box center [301, 194] width 186 height 14
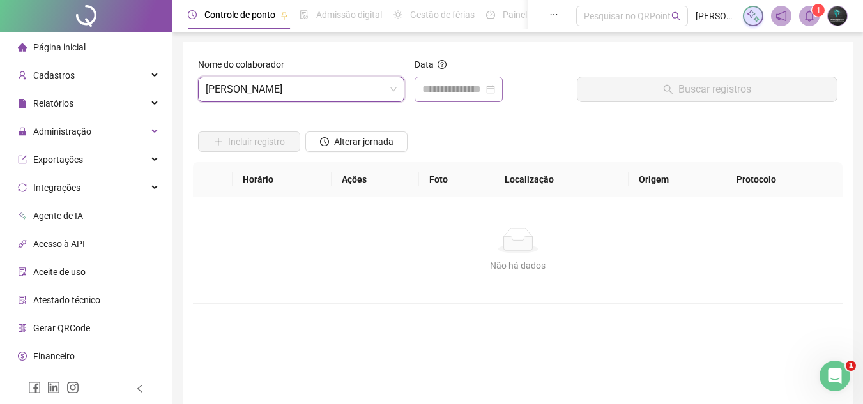
drag, startPoint x: 416, startPoint y: 97, endPoint x: 427, endPoint y: 93, distance: 11.7
click at [417, 97] on div at bounding box center [458, 90] width 88 height 26
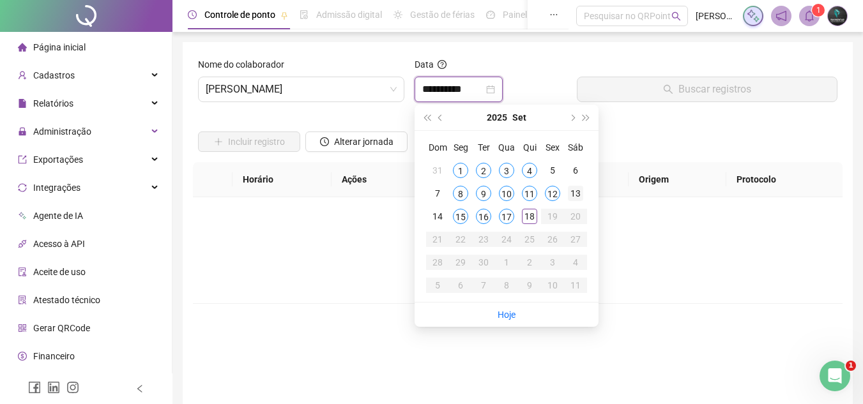
type input "**********"
click at [555, 193] on div "12" at bounding box center [552, 193] width 15 height 15
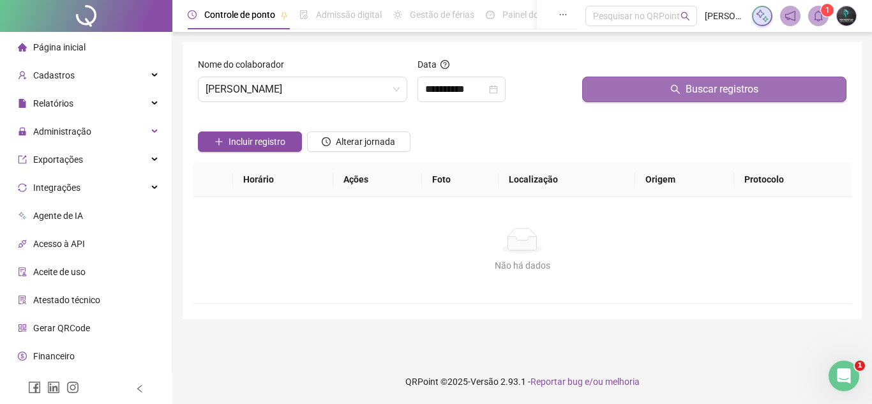
click at [638, 85] on button "Buscar registros" at bounding box center [714, 90] width 264 height 26
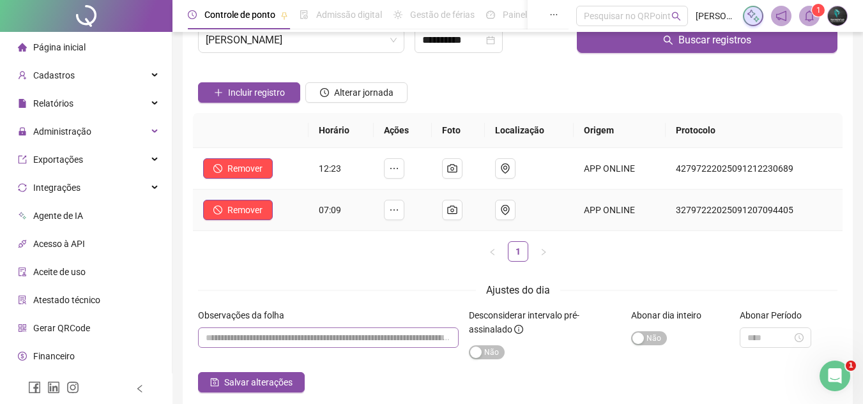
scroll to position [64, 0]
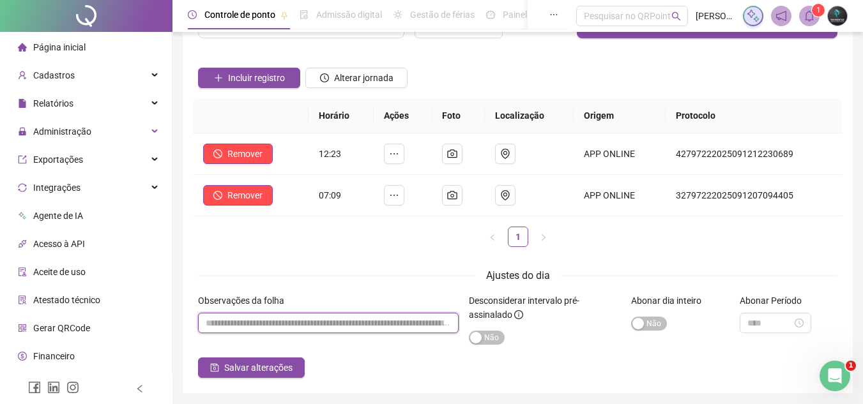
click at [315, 326] on input "textarea" at bounding box center [328, 323] width 260 height 20
paste input "**********"
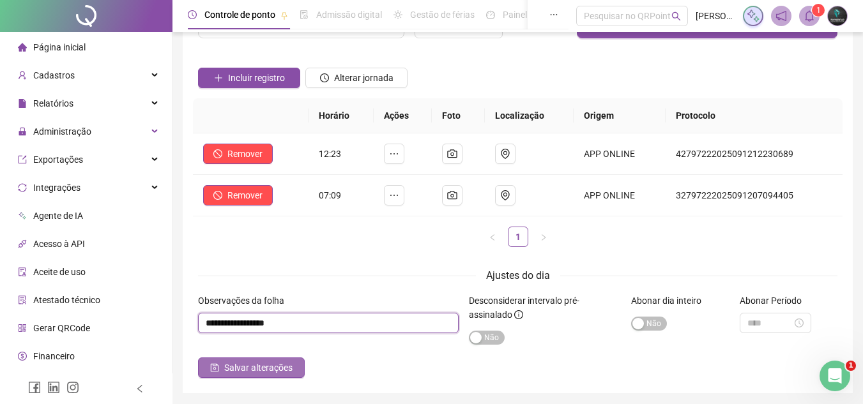
type input "**********"
click at [266, 368] on span "Salvar alterações" at bounding box center [258, 368] width 68 height 14
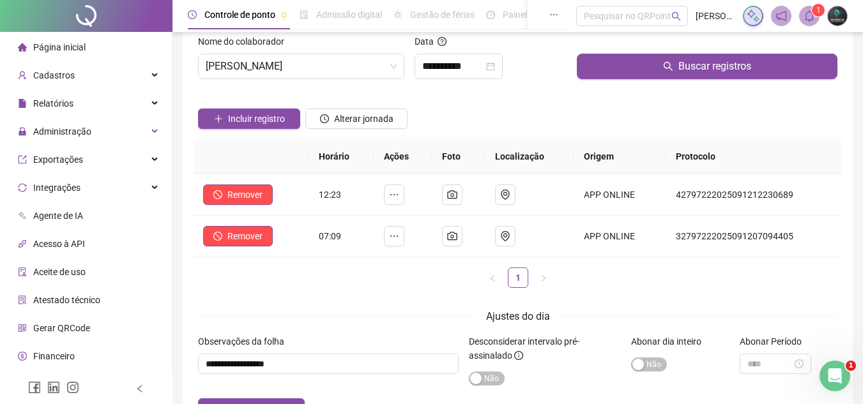
scroll to position [0, 0]
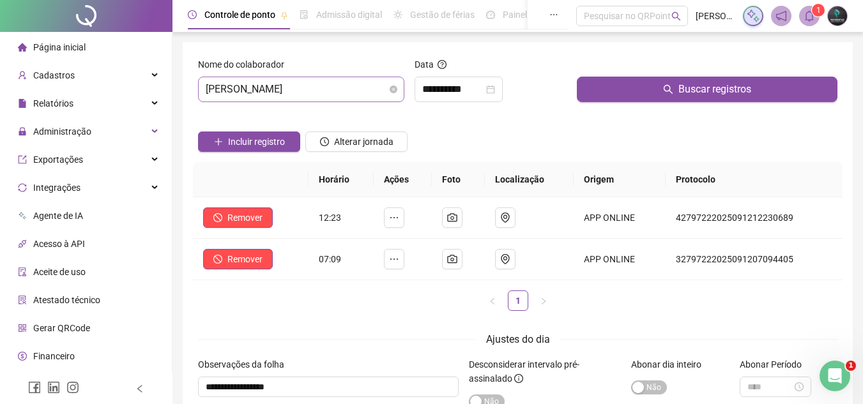
click at [325, 97] on span "[PERSON_NAME]" at bounding box center [301, 89] width 191 height 24
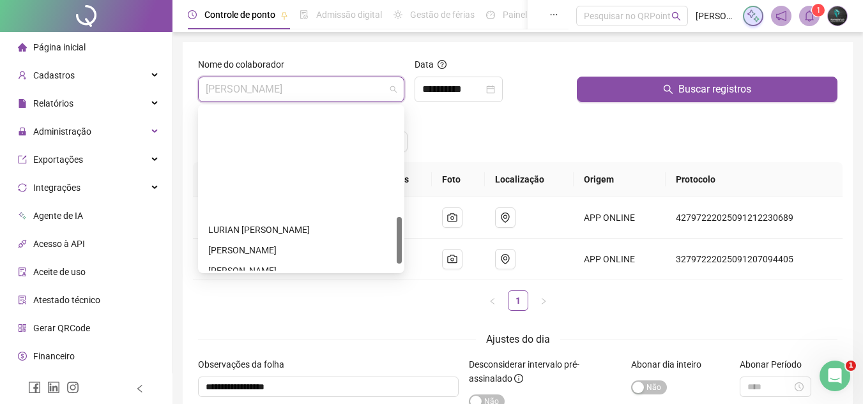
scroll to position [383, 0]
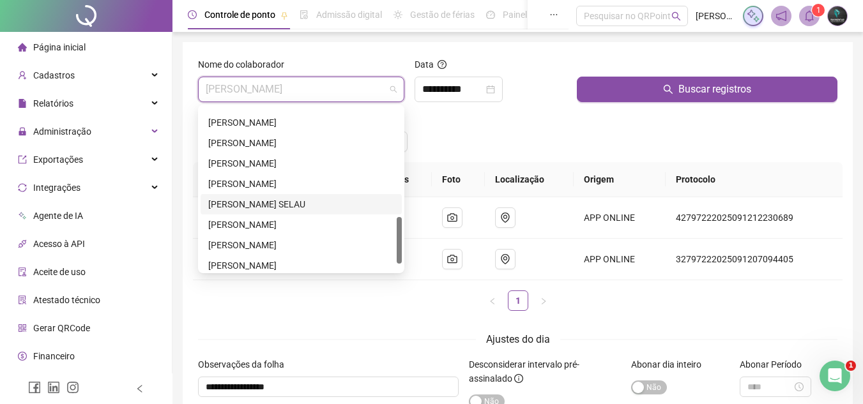
drag, startPoint x: 289, startPoint y: 188, endPoint x: 297, endPoint y: 180, distance: 11.3
click at [289, 187] on div "[PERSON_NAME]" at bounding box center [301, 184] width 186 height 14
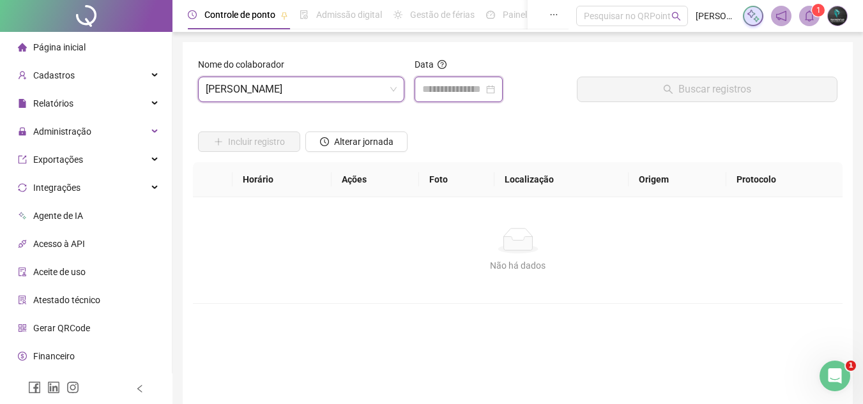
click at [448, 91] on input at bounding box center [452, 89] width 61 height 15
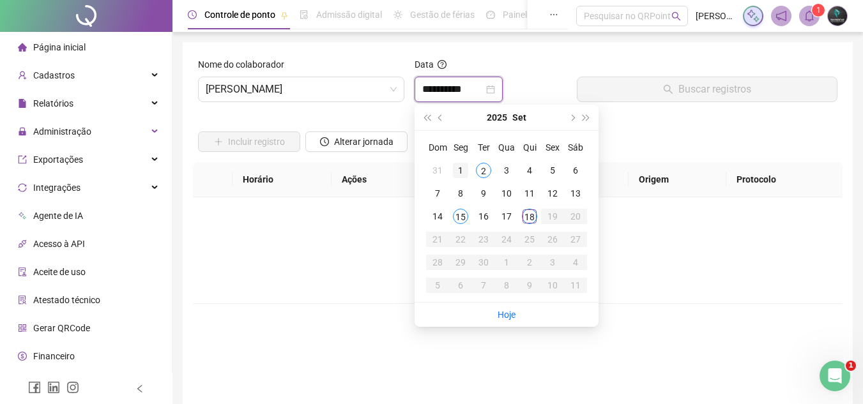
type input "**********"
click at [462, 174] on div "1" at bounding box center [460, 170] width 15 height 15
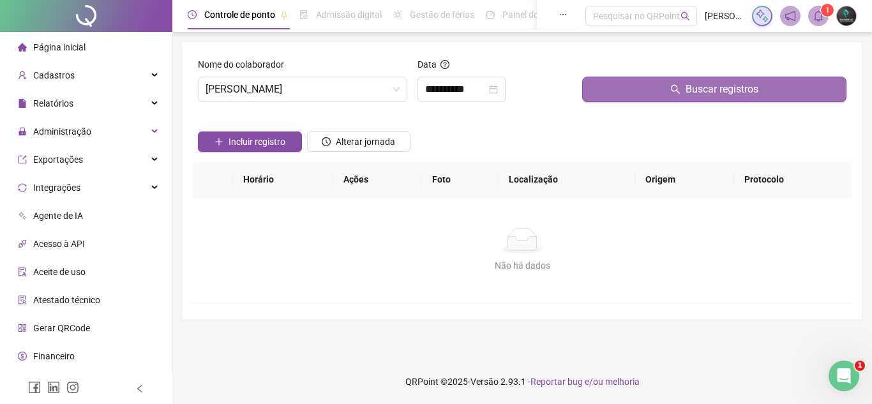
click at [673, 77] on button "Buscar registros" at bounding box center [714, 90] width 264 height 26
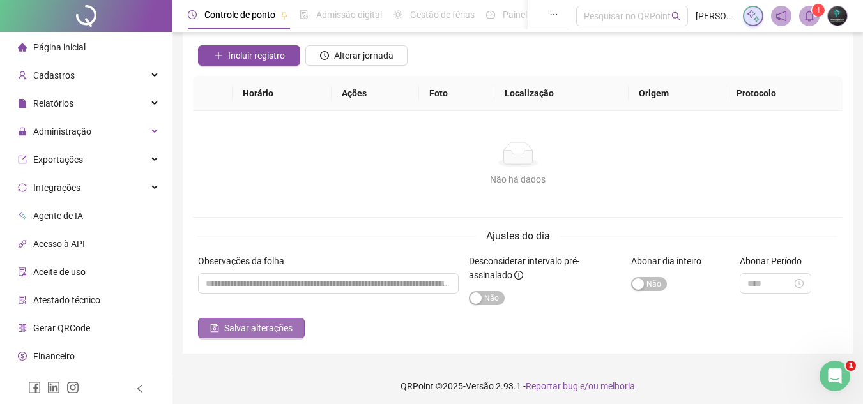
scroll to position [91, 0]
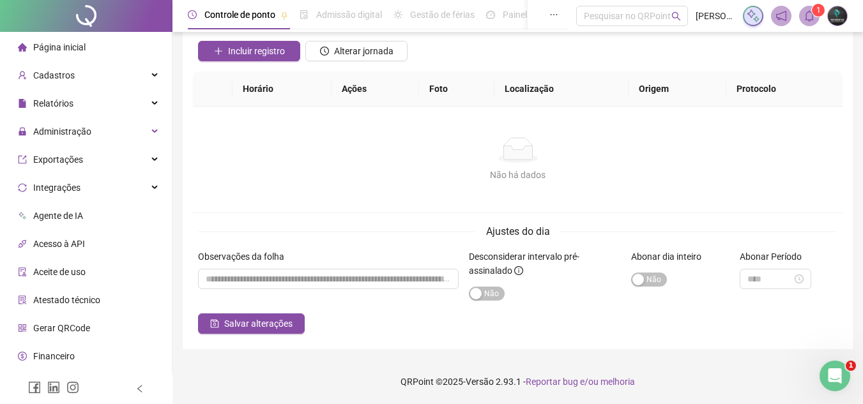
click at [263, 292] on div "Observações da folha" at bounding box center [328, 282] width 271 height 64
click at [272, 281] on input "textarea" at bounding box center [328, 279] width 260 height 20
paste input "**********"
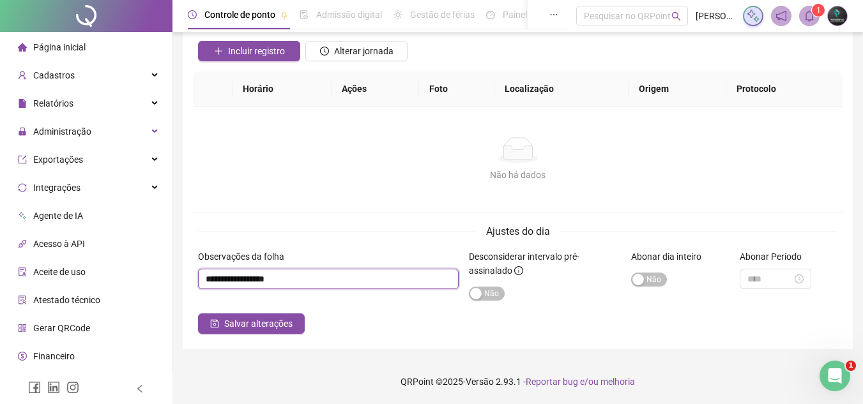
drag, startPoint x: 278, startPoint y: 286, endPoint x: 263, endPoint y: 293, distance: 16.9
click at [263, 293] on div "Observações da folha" at bounding box center [328, 282] width 271 height 64
type input "**********"
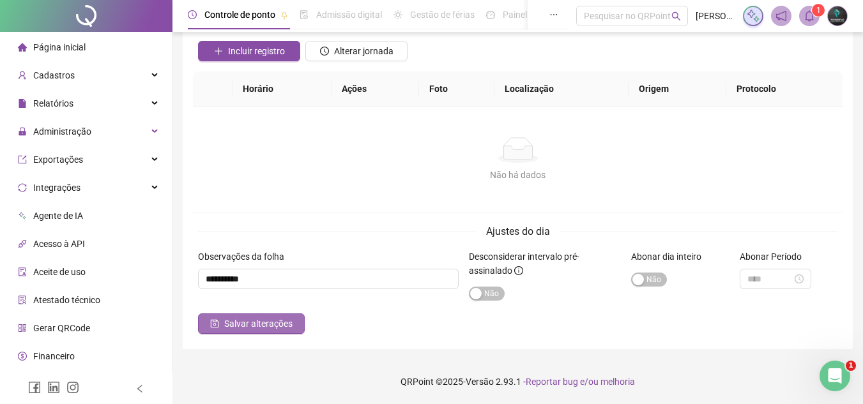
click at [273, 329] on span "Salvar alterações" at bounding box center [258, 324] width 68 height 14
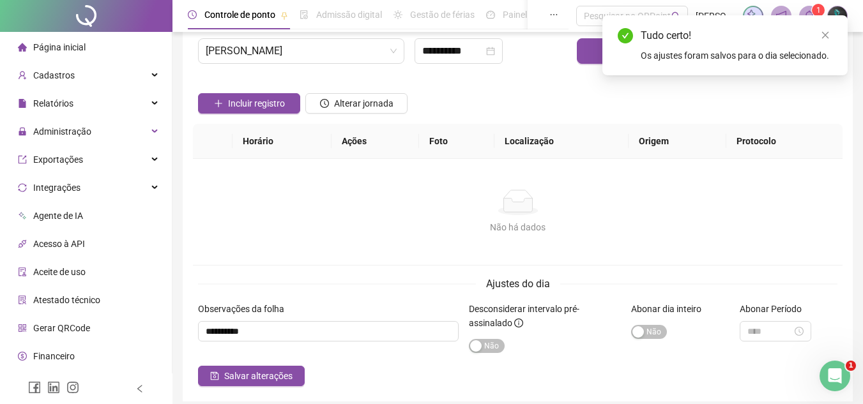
scroll to position [0, 0]
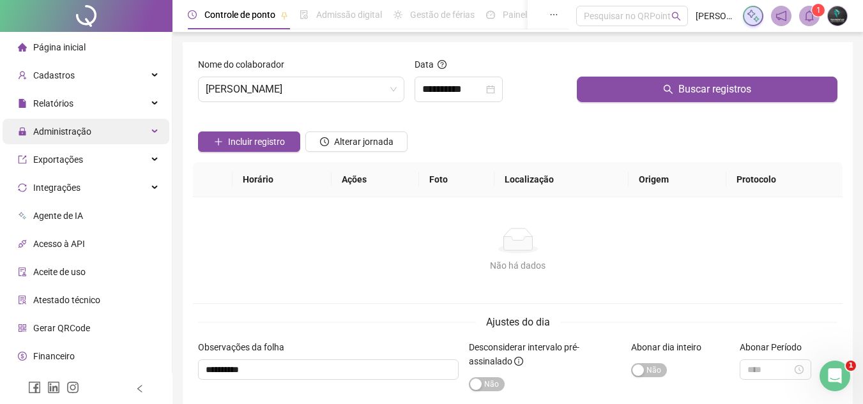
click at [43, 137] on span "Administração" at bounding box center [62, 131] width 58 height 10
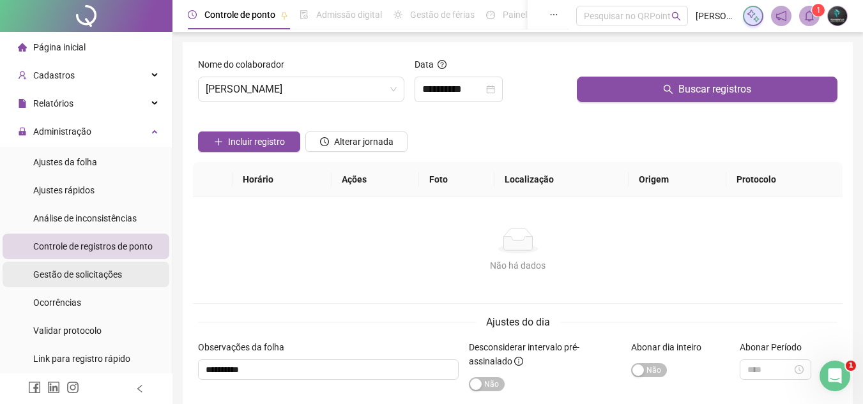
click at [82, 268] on div "Gestão de solicitações" at bounding box center [77, 275] width 89 height 26
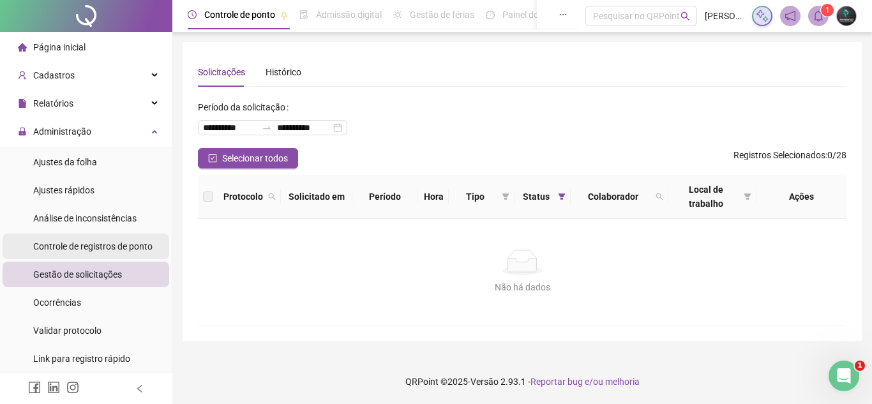
click at [75, 245] on span "Controle de registros de ponto" at bounding box center [92, 246] width 119 height 10
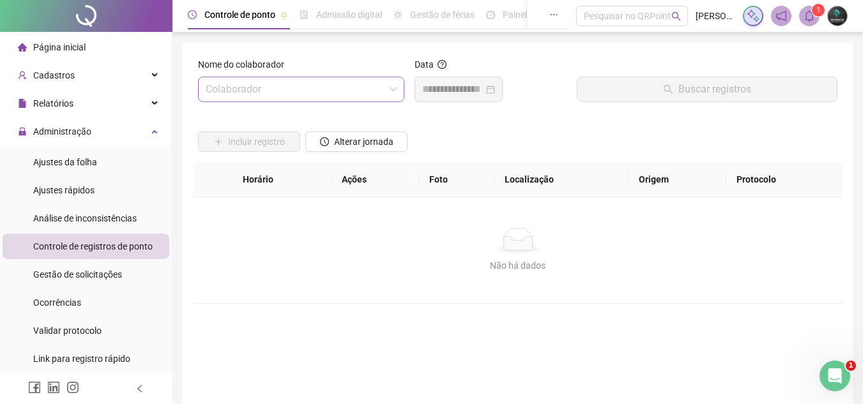
click at [249, 93] on input "search" at bounding box center [295, 89] width 179 height 24
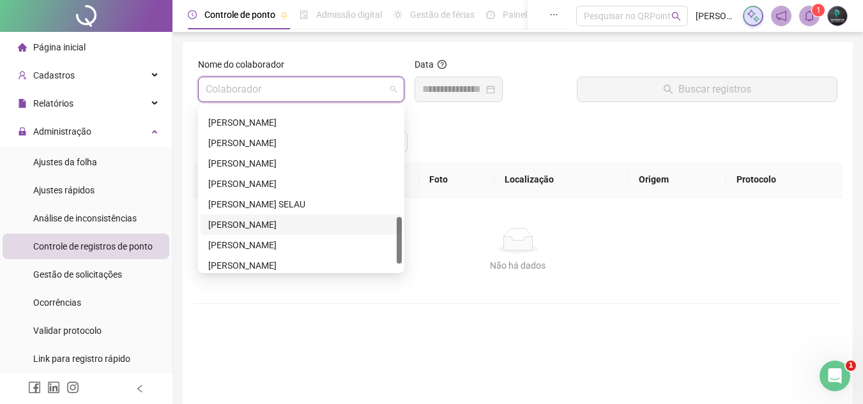
scroll to position [409, 0]
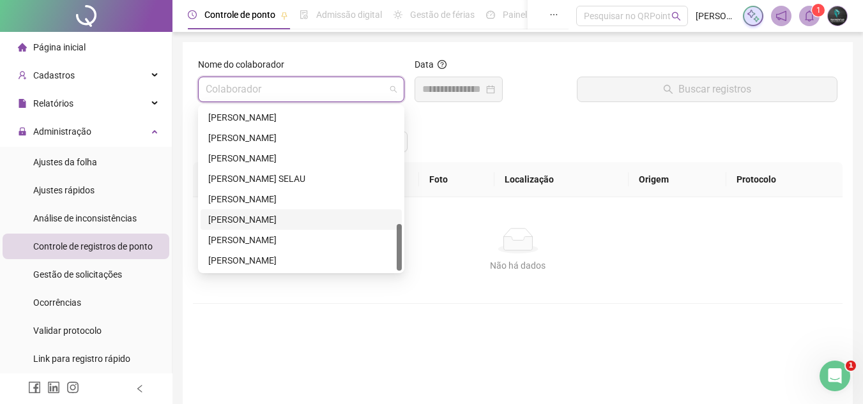
click at [261, 219] on div "[PERSON_NAME]" at bounding box center [301, 220] width 186 height 14
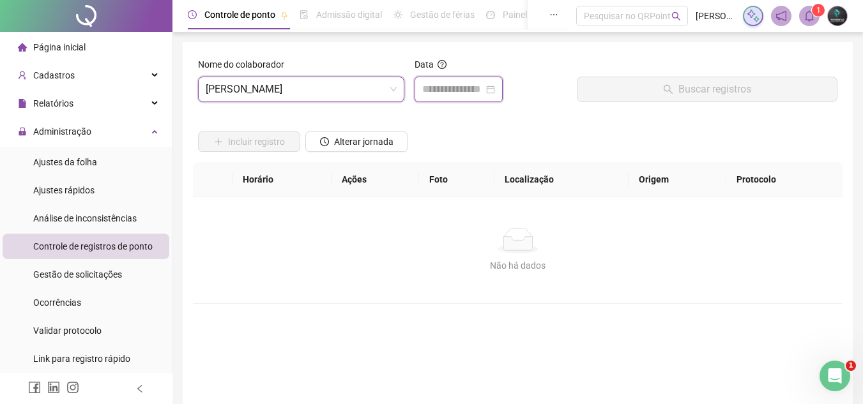
click at [464, 94] on input at bounding box center [452, 89] width 61 height 15
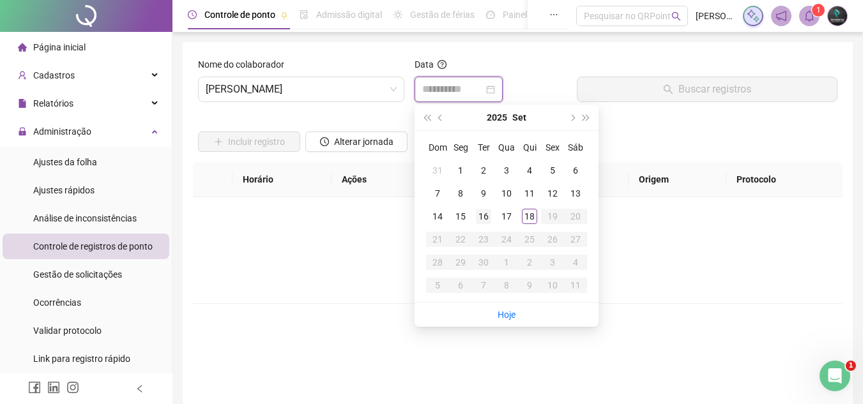
type input "**********"
click at [485, 218] on div "16" at bounding box center [483, 216] width 15 height 15
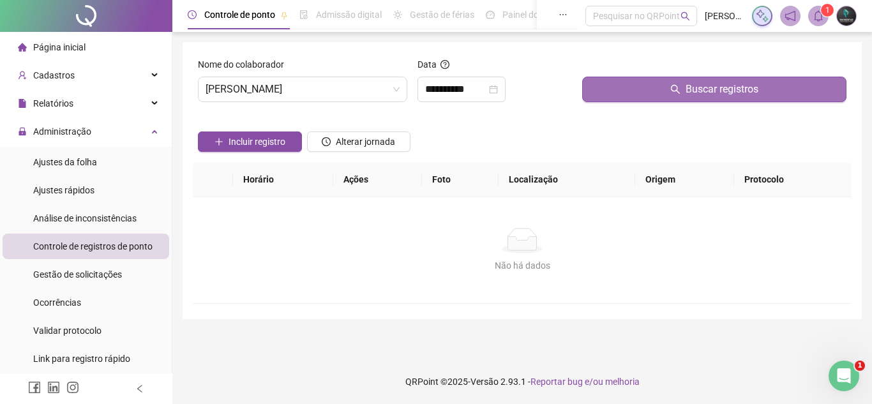
click at [635, 95] on button "Buscar registros" at bounding box center [714, 90] width 264 height 26
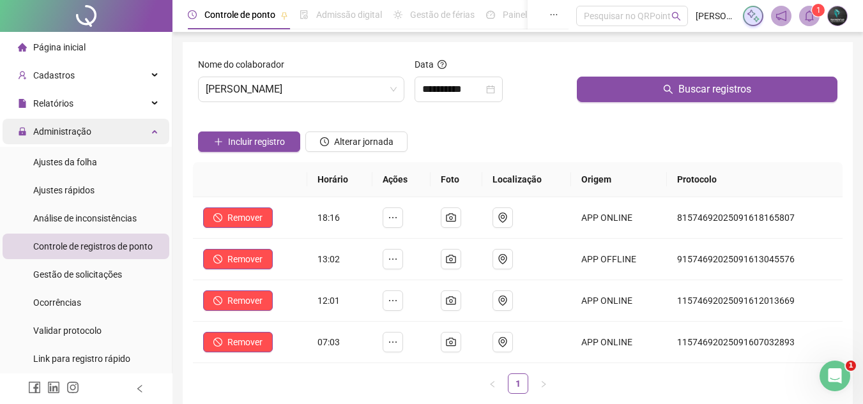
click at [139, 135] on div "Administração" at bounding box center [86, 132] width 167 height 26
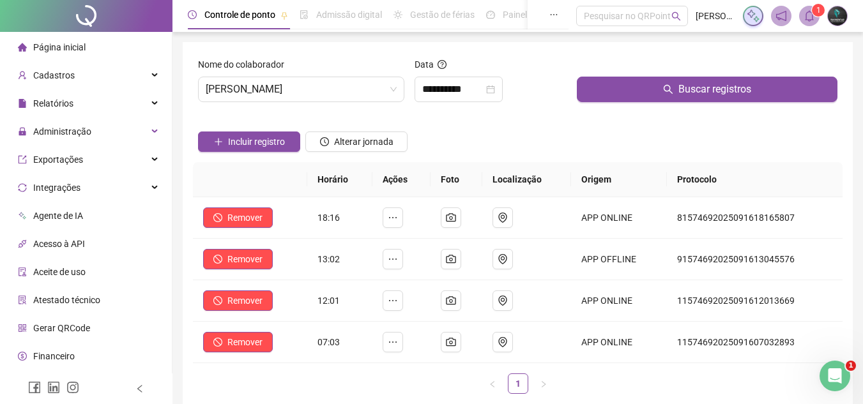
click at [125, 51] on li "Página inicial" at bounding box center [86, 47] width 167 height 26
